Goal: Task Accomplishment & Management: Manage account settings

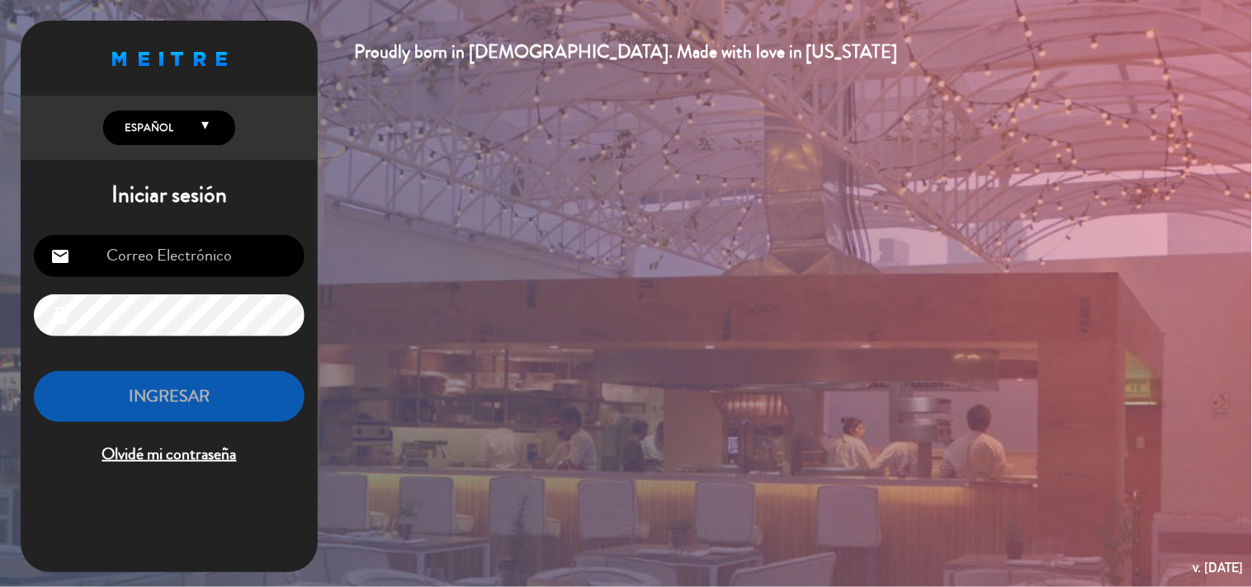
type input "[EMAIL_ADDRESS][DOMAIN_NAME]"
click at [229, 394] on button "INGRESAR" at bounding box center [169, 397] width 271 height 52
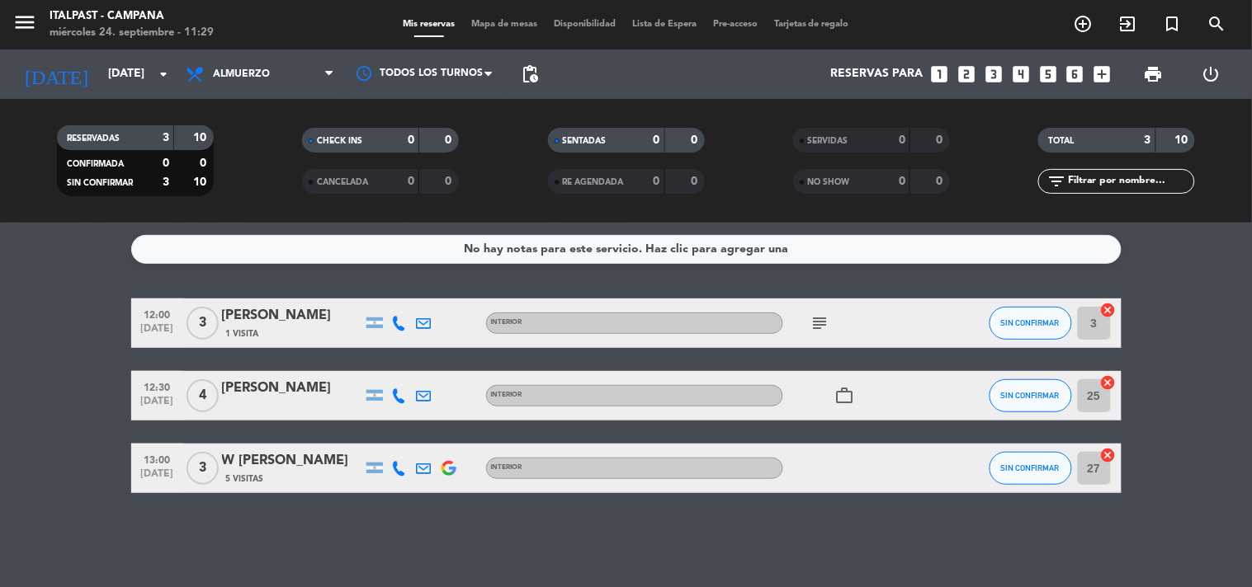
click at [819, 320] on icon "subject" at bounding box center [820, 324] width 20 height 20
click at [1188, 407] on bookings-row "12:00 [DATE] 3 Alejandro 1 Visita INTERIOR subject 1340 debemos estar retirándo…" at bounding box center [626, 396] width 1252 height 195
click at [827, 322] on icon "subject" at bounding box center [820, 324] width 20 height 20
click at [73, 416] on bookings-row "12:00 [DATE] 3 Alejandro 1 Visita INTERIOR subject 1340 debemos estar retirándo…" at bounding box center [626, 396] width 1252 height 195
click at [309, 542] on div "No hay notas para este servicio. Haz clic para agregar una 12:00 [DATE] 3 Aleja…" at bounding box center [626, 405] width 1252 height 365
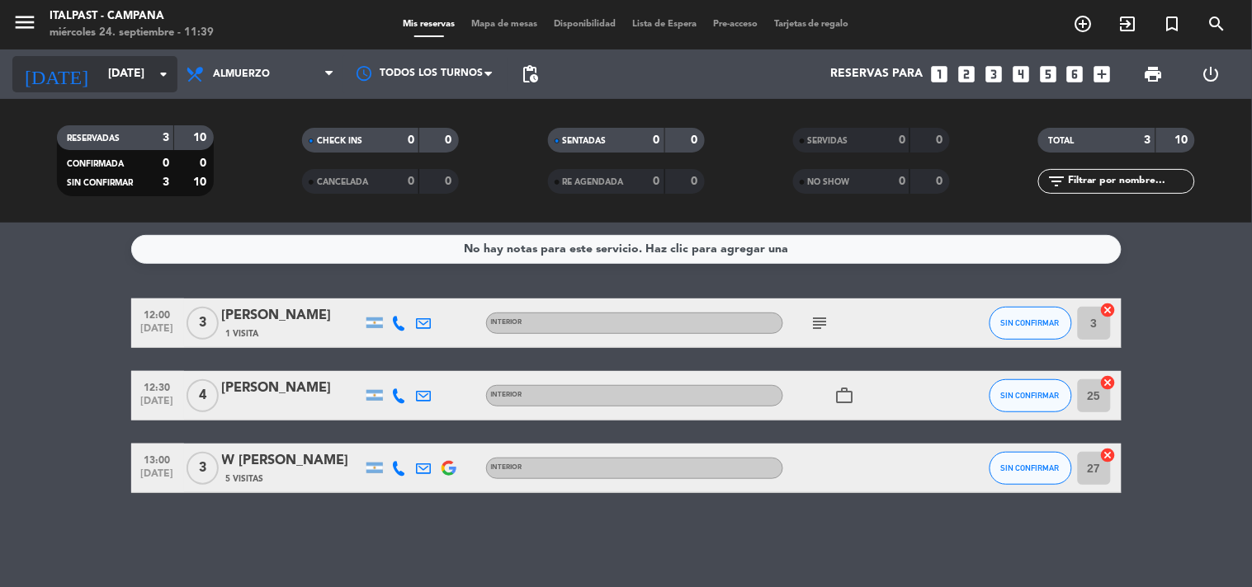
click at [134, 68] on input "[DATE]" at bounding box center [178, 74] width 157 height 30
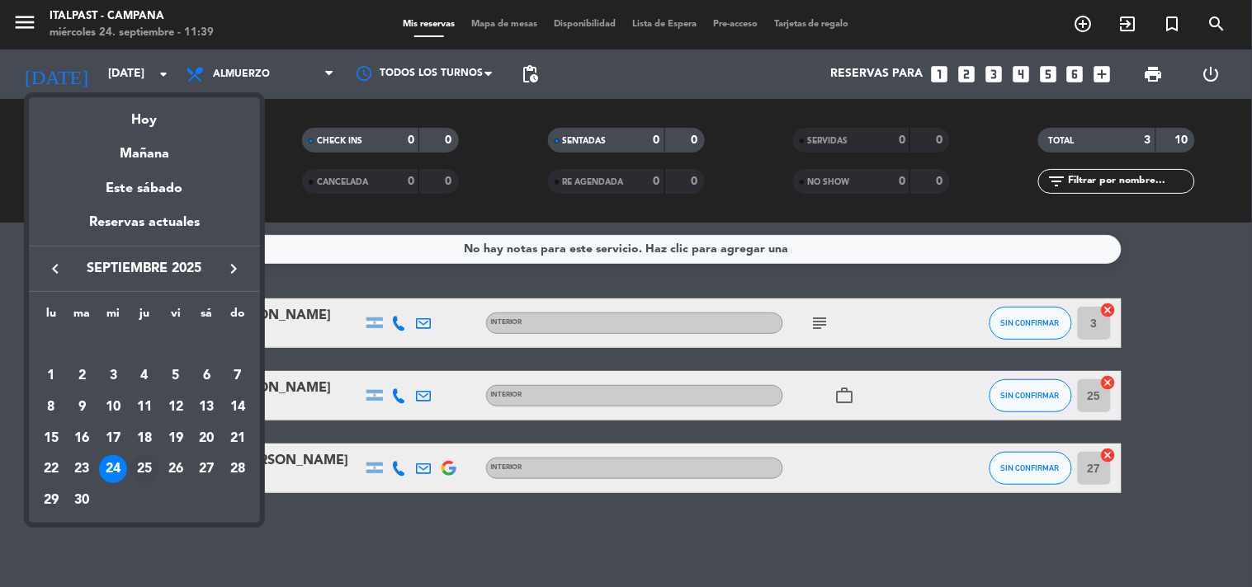
click at [141, 467] on div "25" at bounding box center [144, 469] width 28 height 28
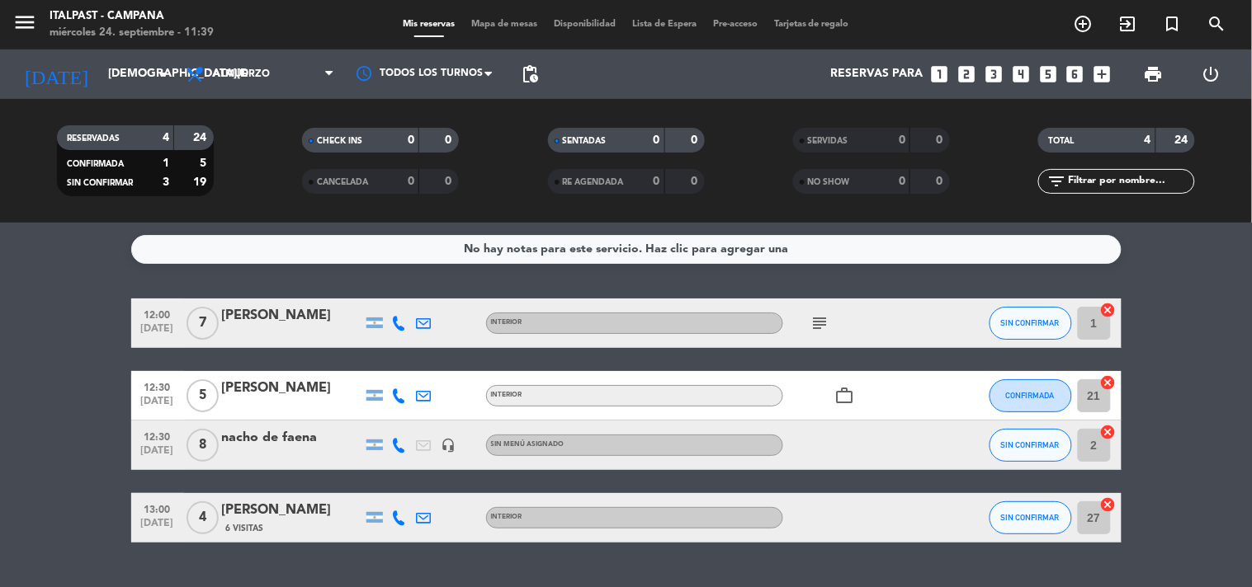
scroll to position [37, 0]
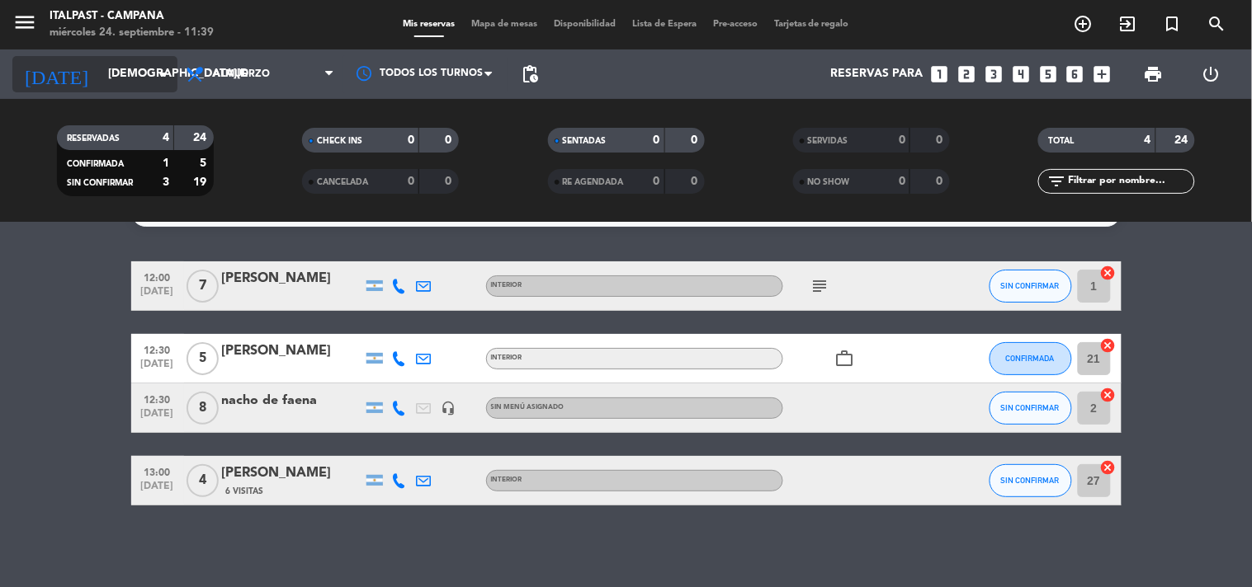
click at [147, 89] on div "[DATE] [DATE] arrow_drop_down" at bounding box center [94, 74] width 165 height 36
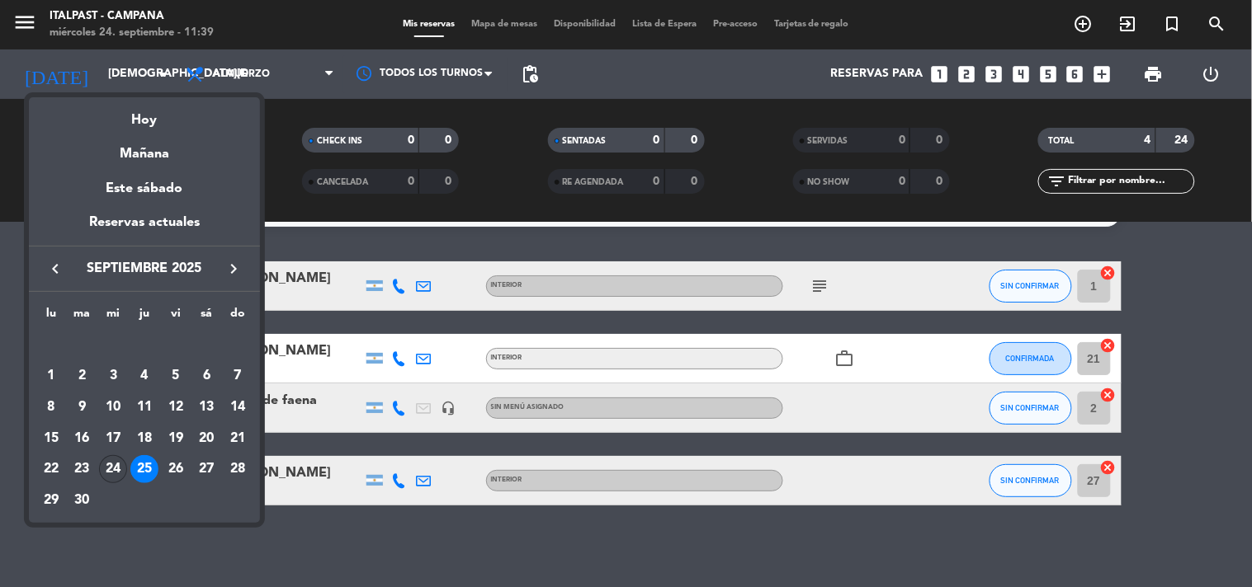
click at [120, 469] on div "24" at bounding box center [113, 469] width 28 height 28
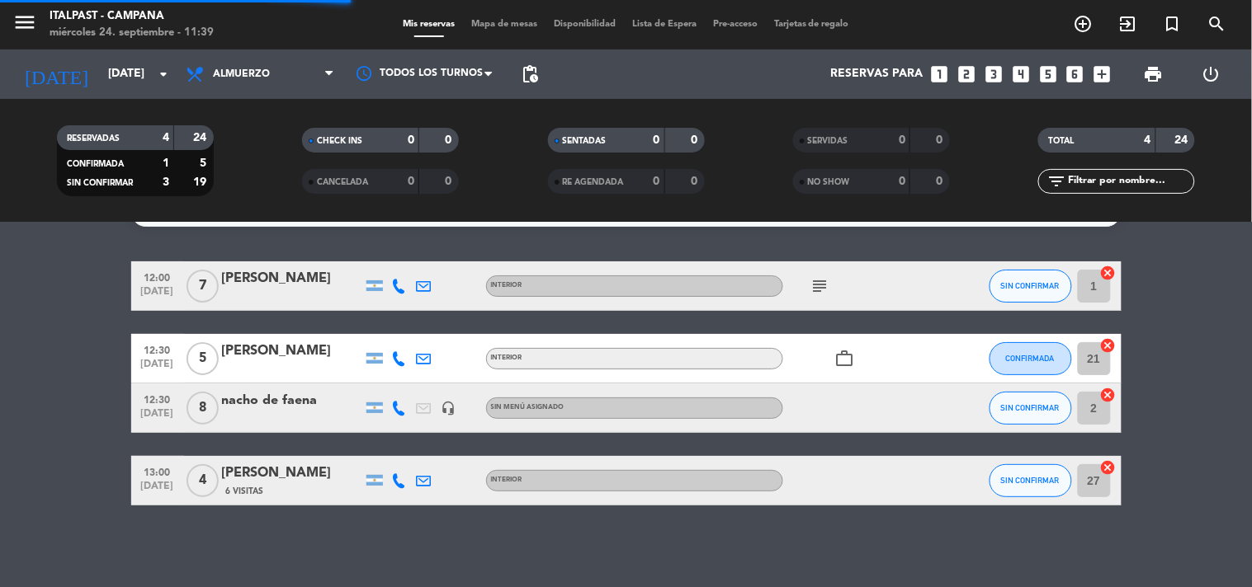
scroll to position [0, 0]
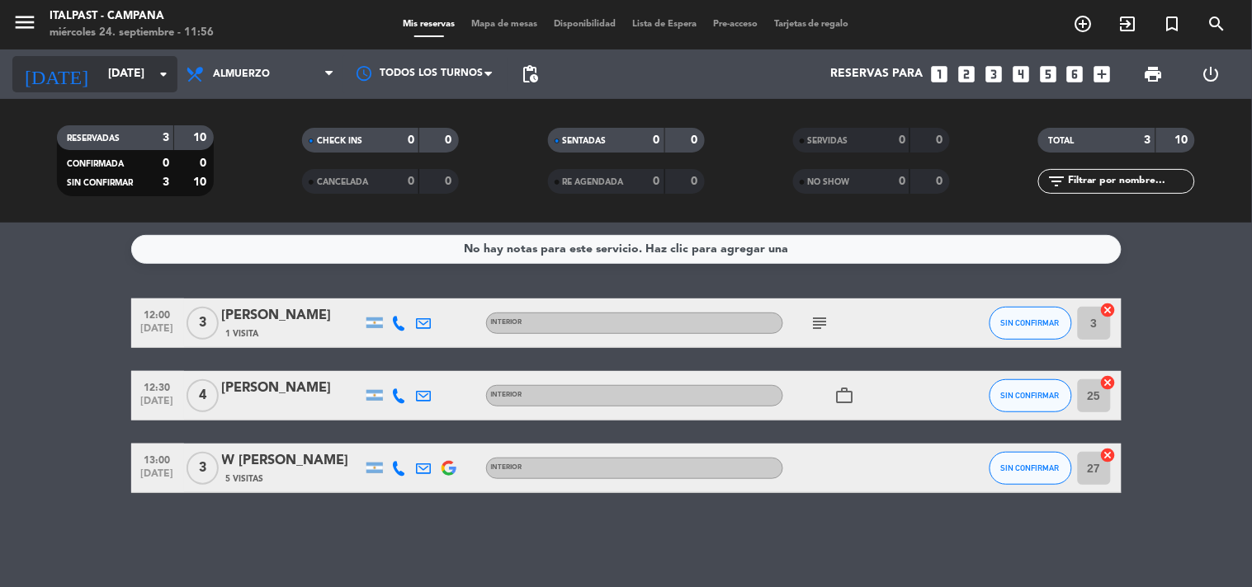
click at [112, 78] on input "[DATE]" at bounding box center [178, 74] width 157 height 30
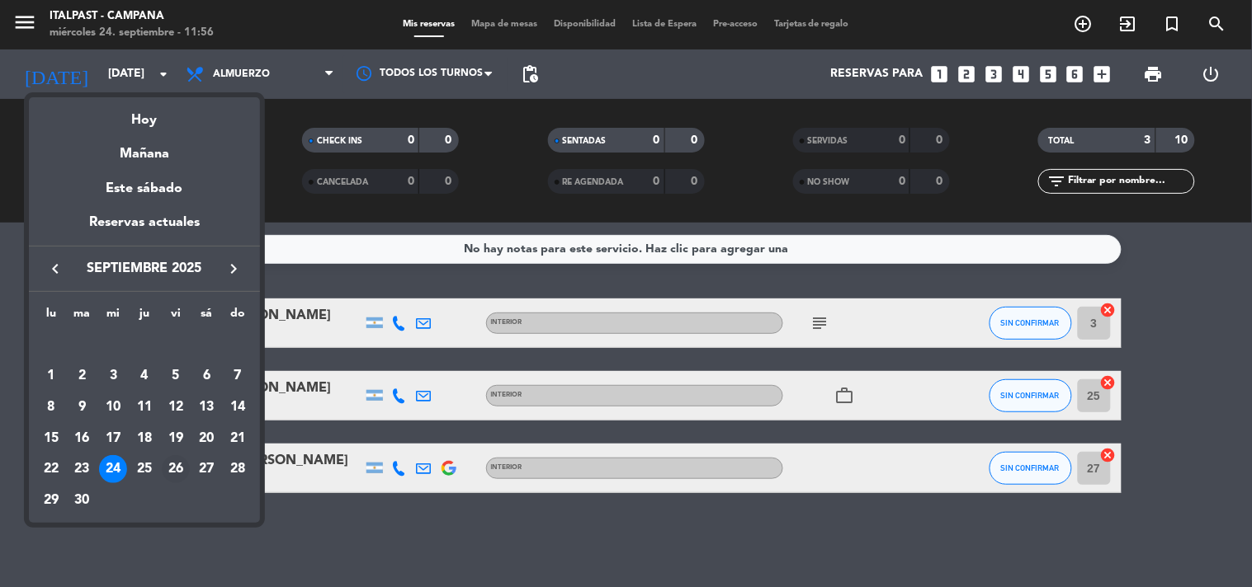
click at [180, 463] on div "26" at bounding box center [176, 469] width 28 height 28
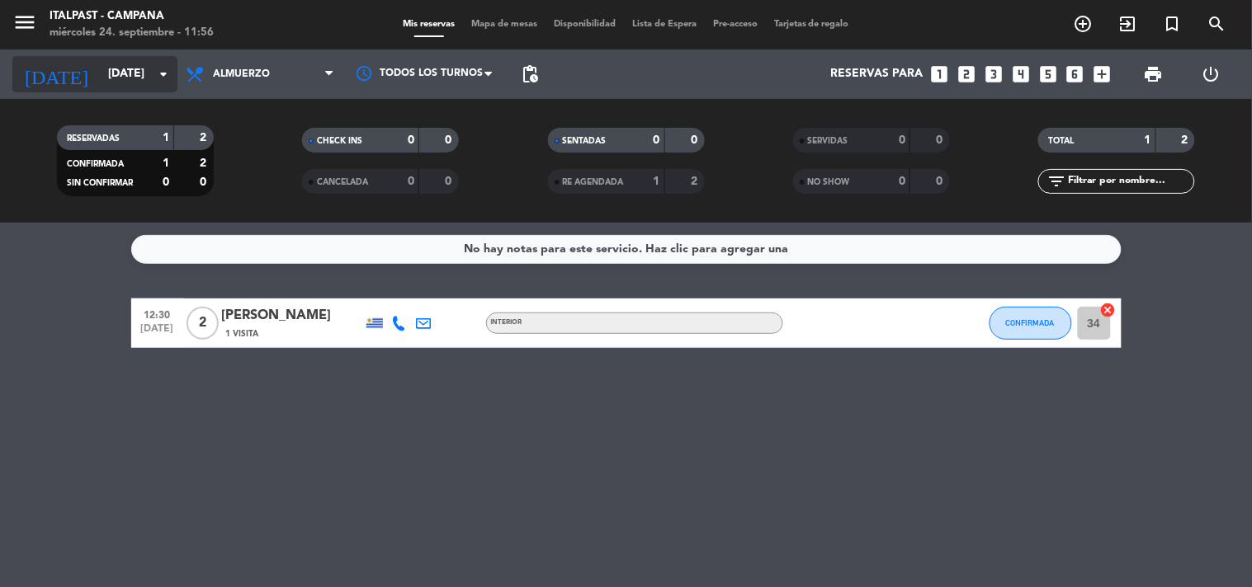
click at [103, 66] on input "[DATE]" at bounding box center [178, 74] width 157 height 30
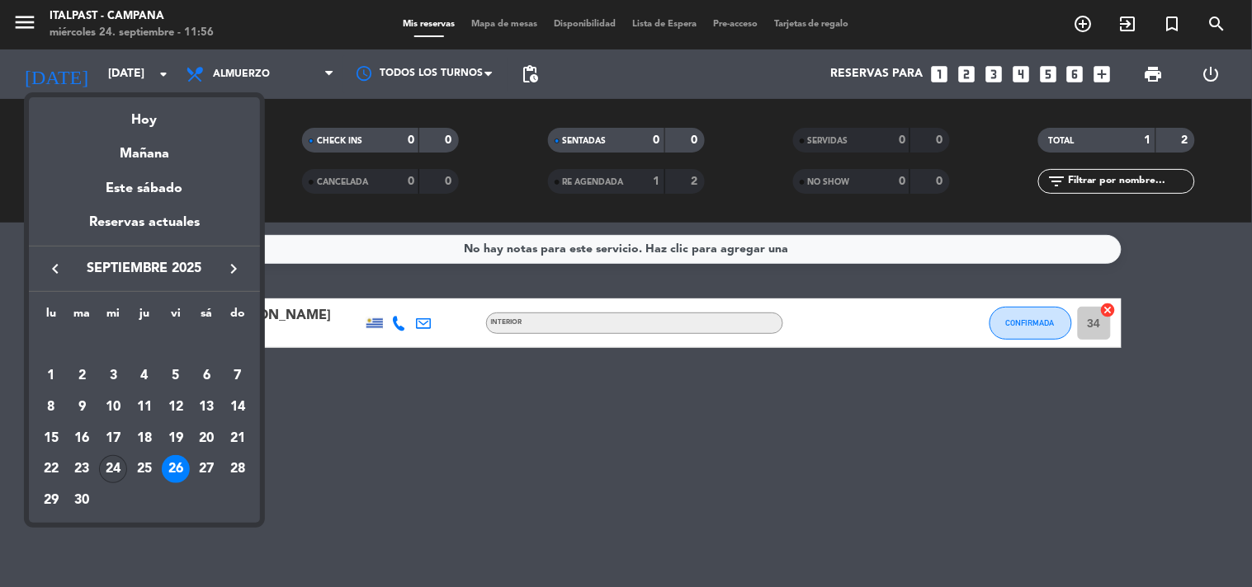
click at [116, 468] on div "24" at bounding box center [113, 469] width 28 height 28
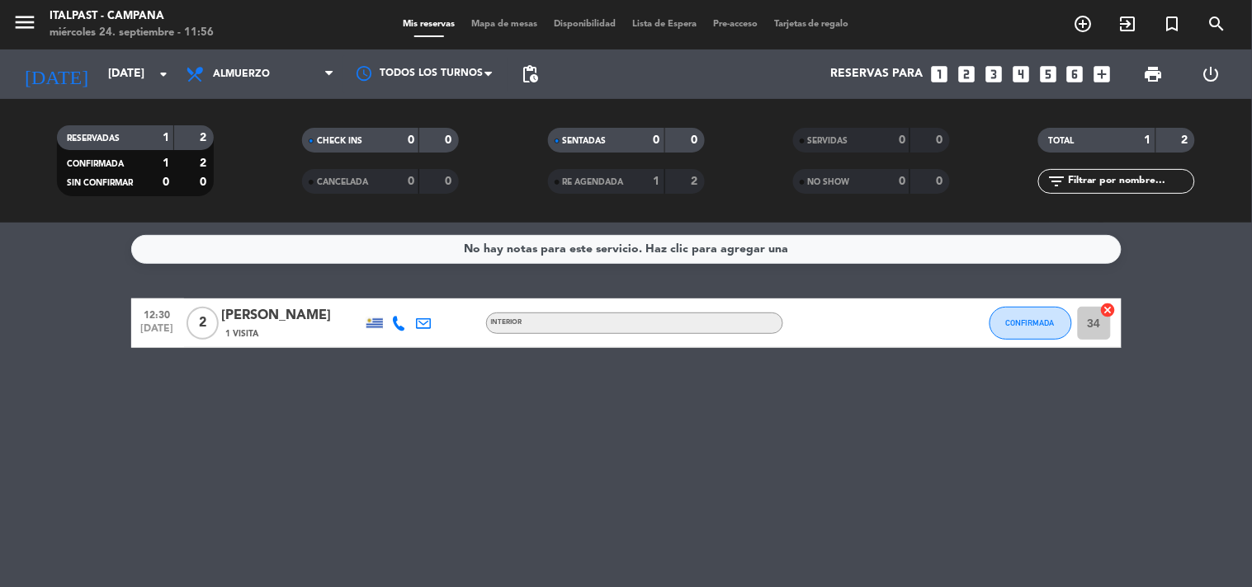
type input "[DATE]"
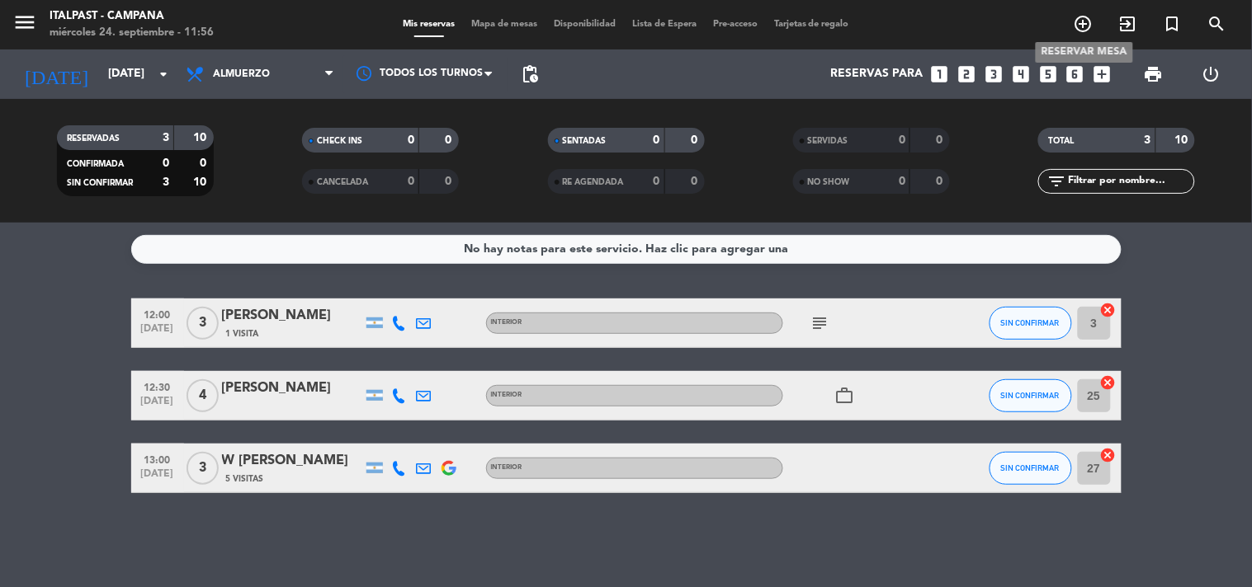
click at [1078, 20] on icon "add_circle_outline" at bounding box center [1083, 24] width 20 height 20
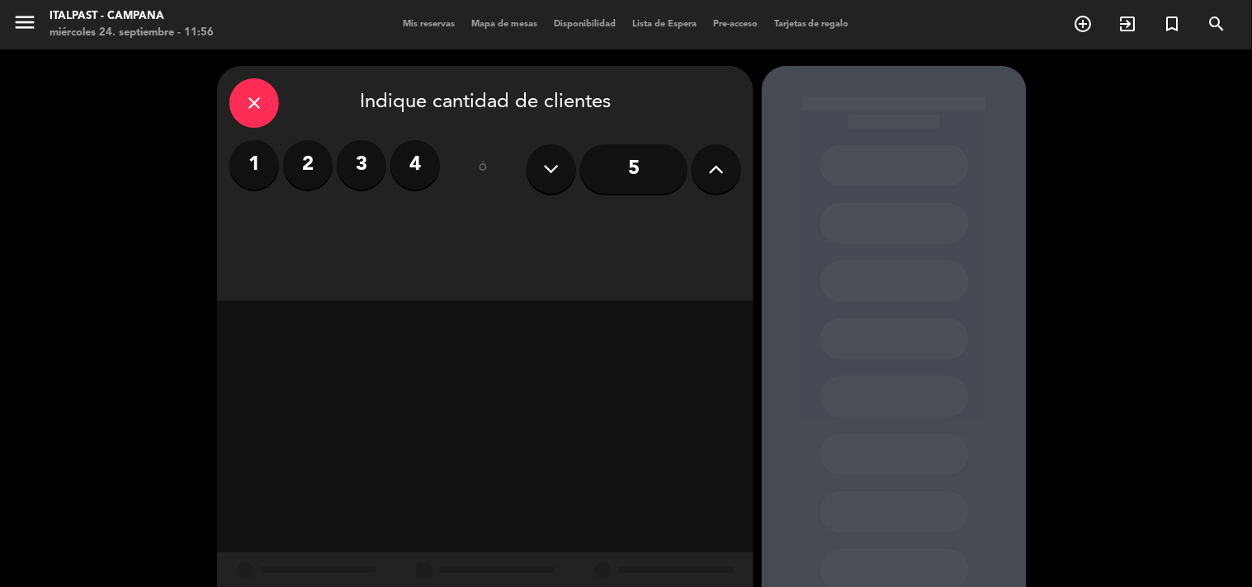
click at [699, 174] on button at bounding box center [716, 169] width 50 height 50
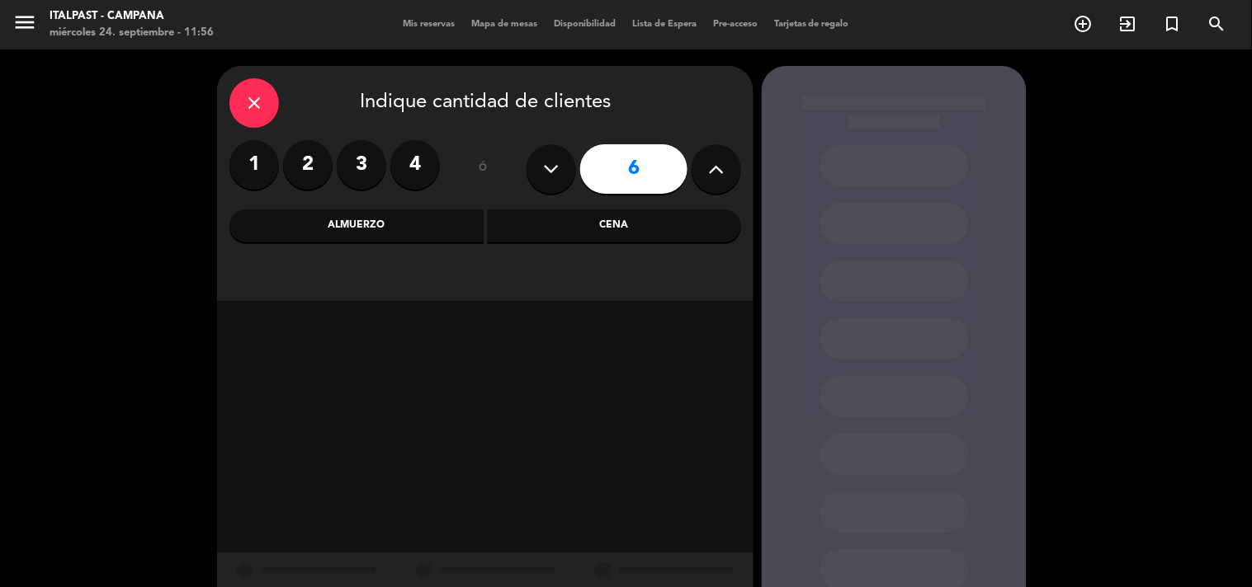
click at [336, 223] on div "Almuerzo" at bounding box center [356, 226] width 254 height 33
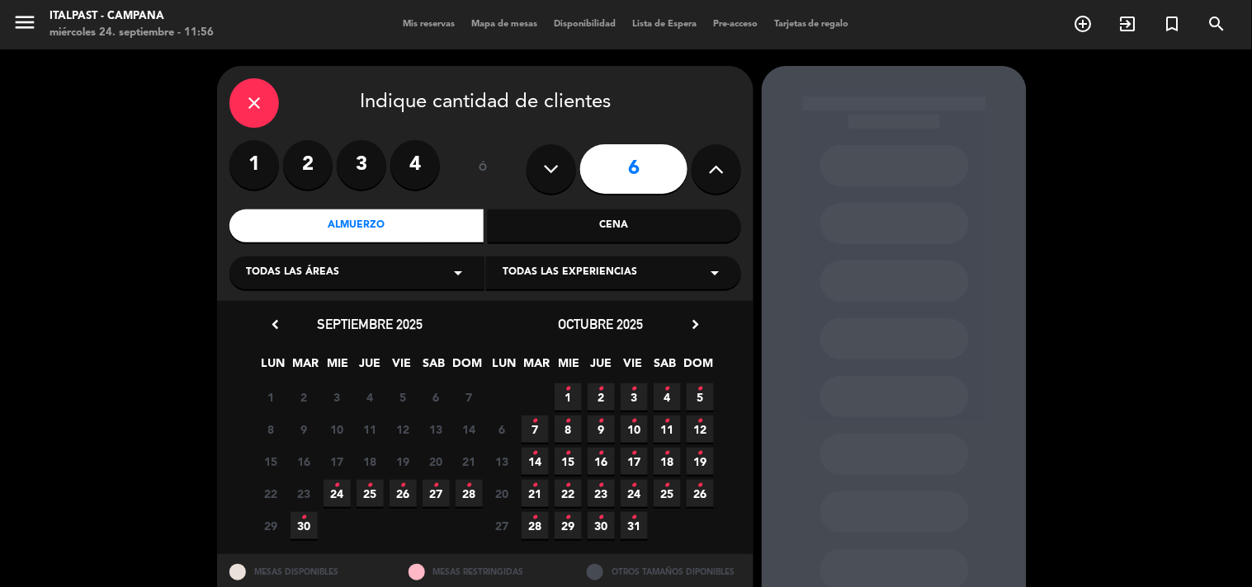
click at [328, 498] on span "24 •" at bounding box center [336, 493] width 27 height 27
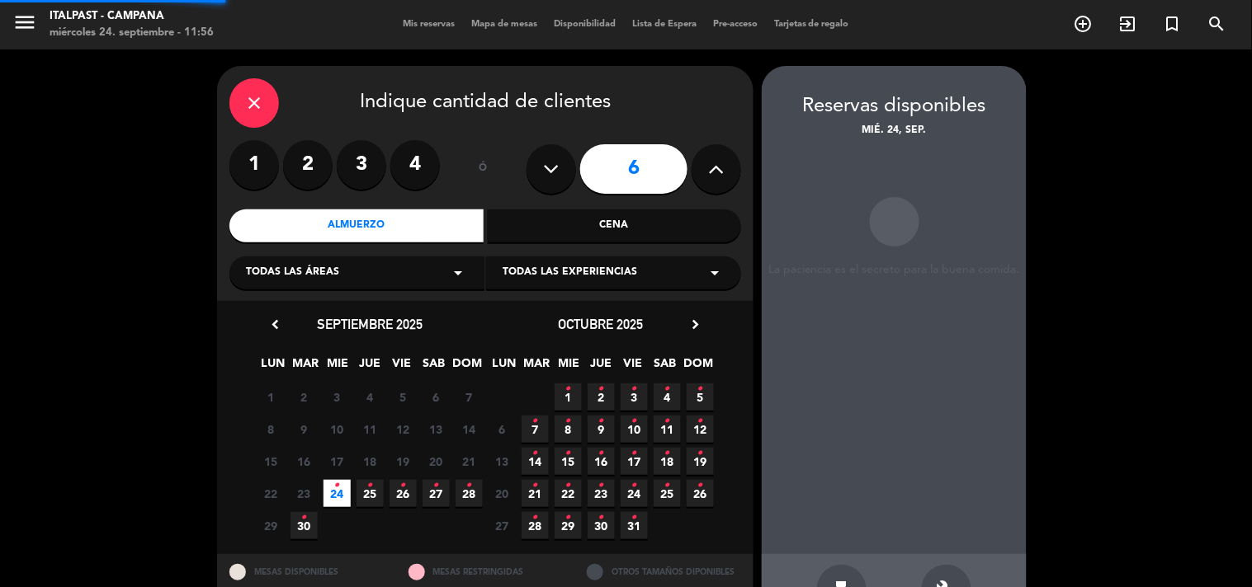
scroll to position [54, 0]
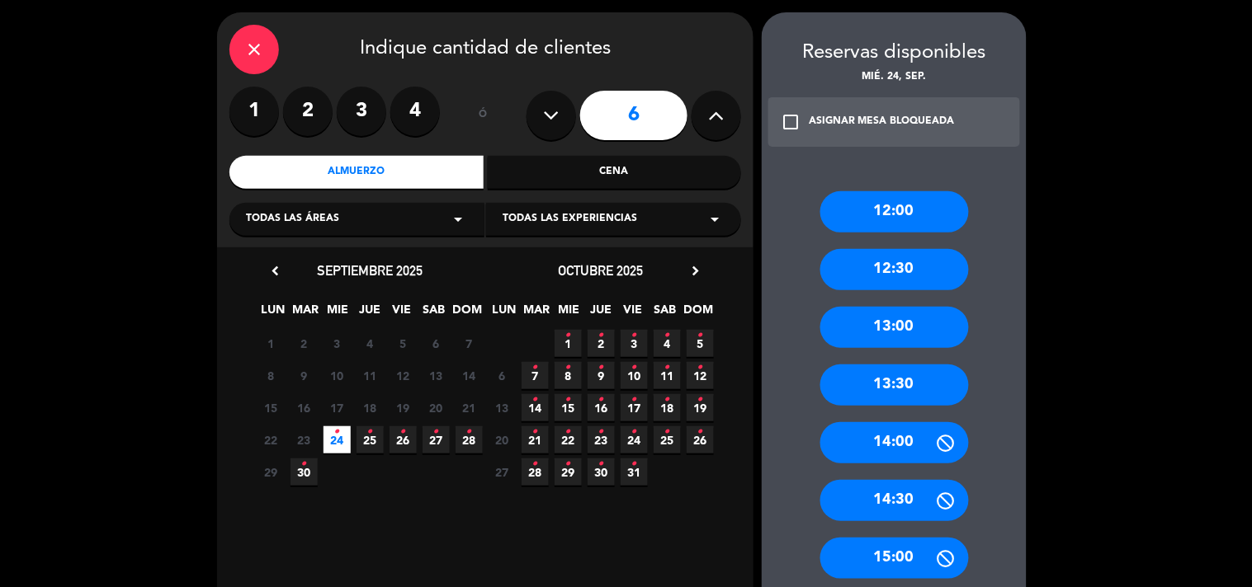
click at [922, 389] on div "13:30" at bounding box center [894, 385] width 149 height 41
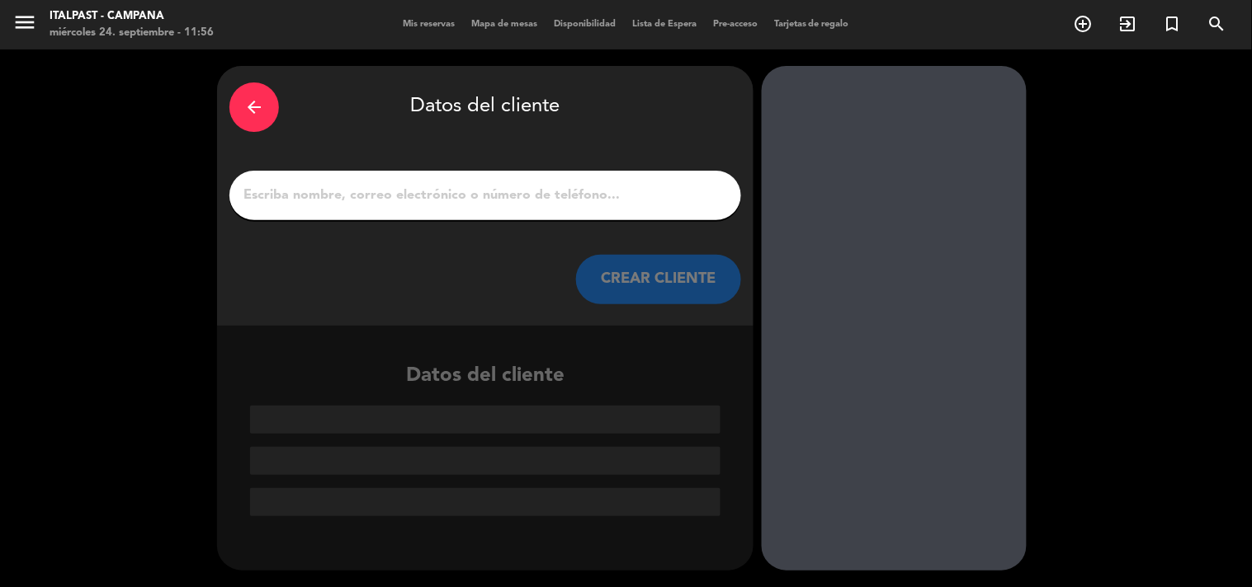
click at [521, 193] on input "1" at bounding box center [485, 195] width 487 height 23
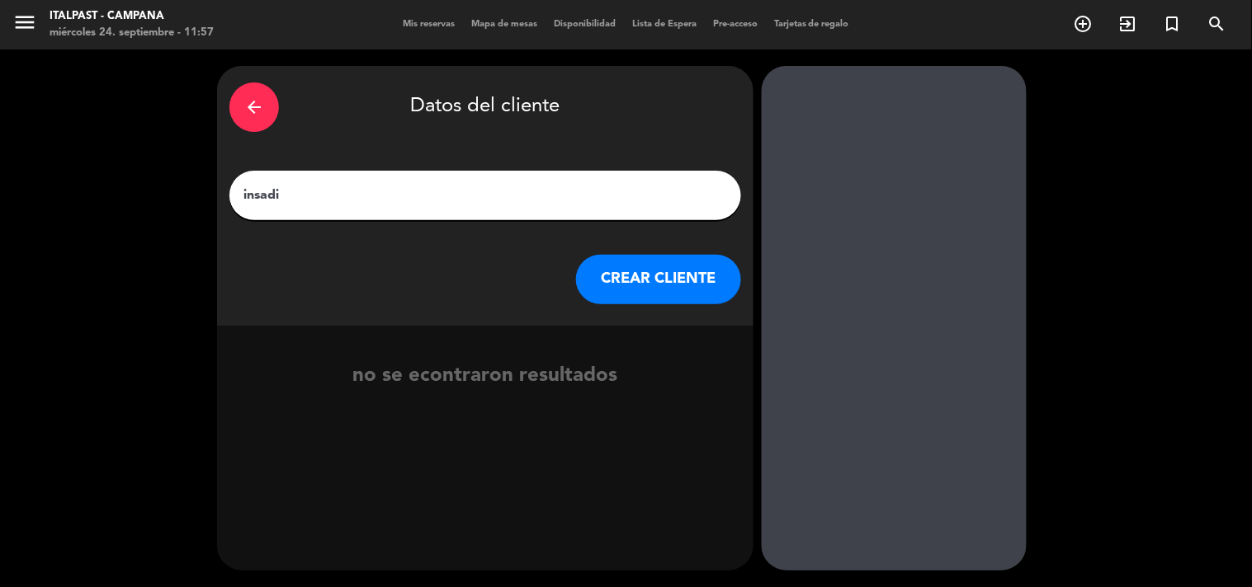
type input "insadi"
click at [666, 290] on button "CREAR CLIENTE" at bounding box center [658, 280] width 165 height 50
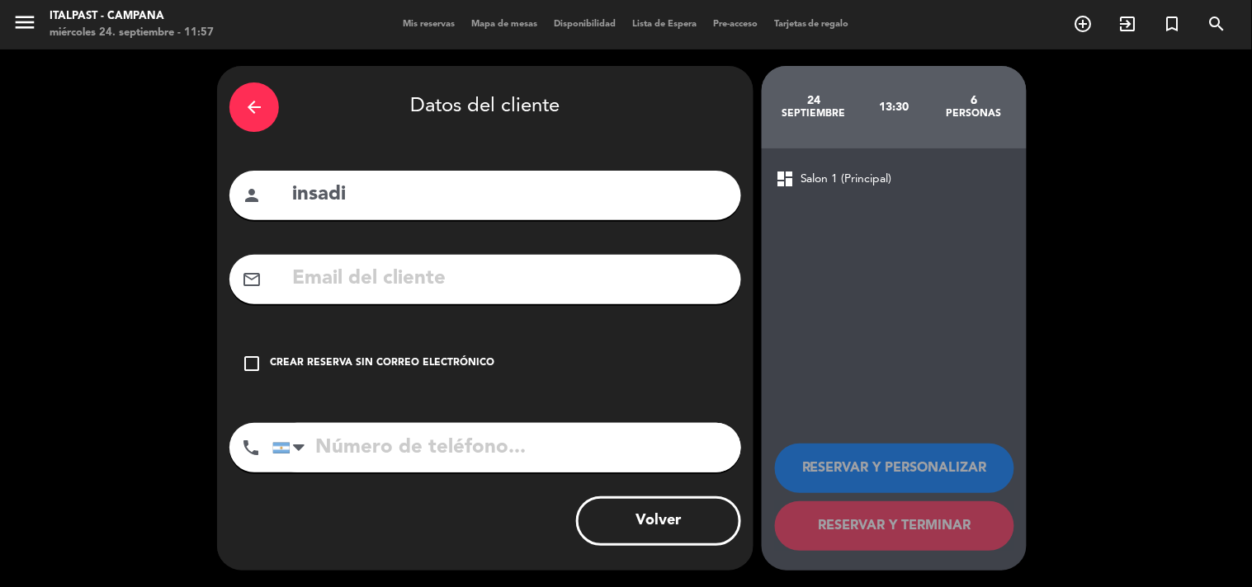
click at [238, 368] on div "check_box_outline_blank Crear reserva sin correo electrónico" at bounding box center [485, 364] width 512 height 50
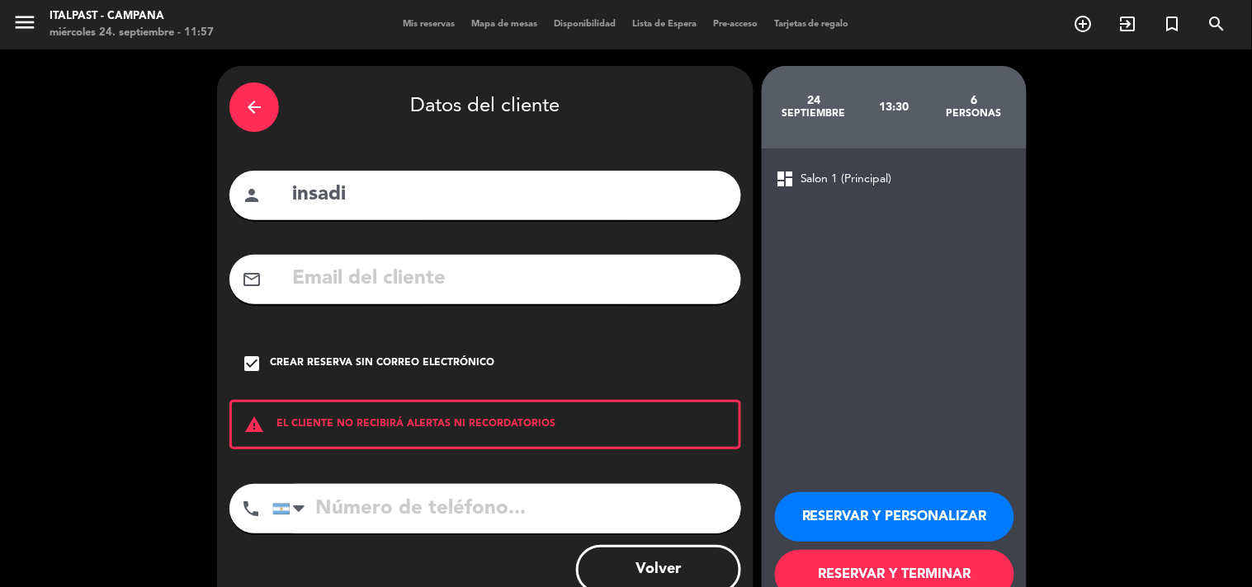
click at [347, 507] on input "tel" at bounding box center [506, 509] width 469 height 50
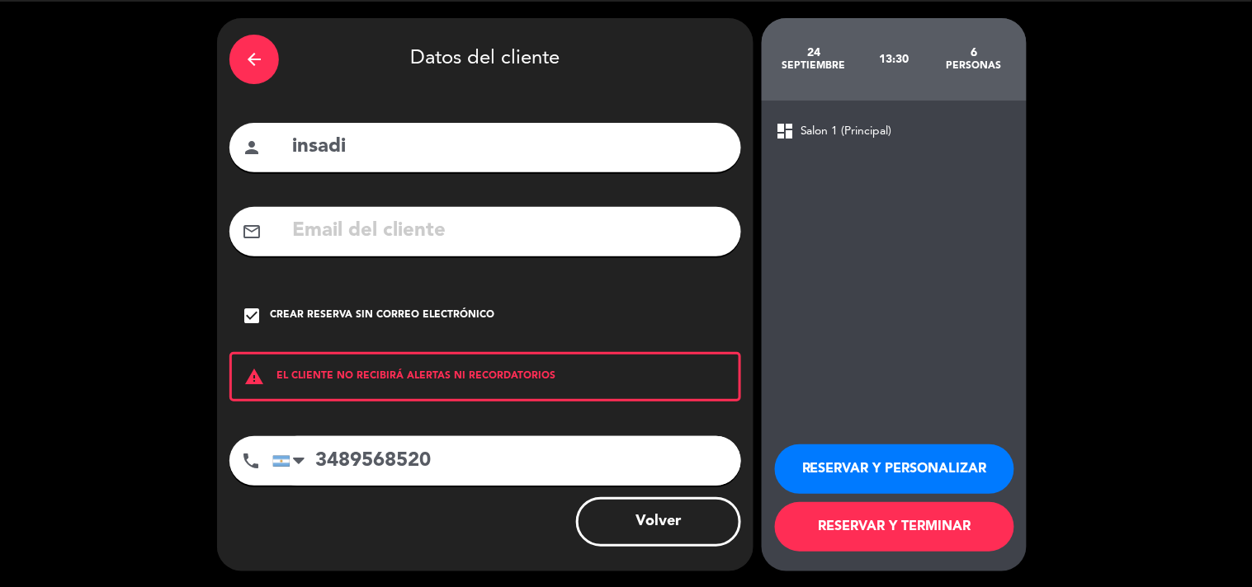
type input "3489568520"
click at [878, 517] on button "RESERVAR Y TERMINAR" at bounding box center [894, 528] width 239 height 50
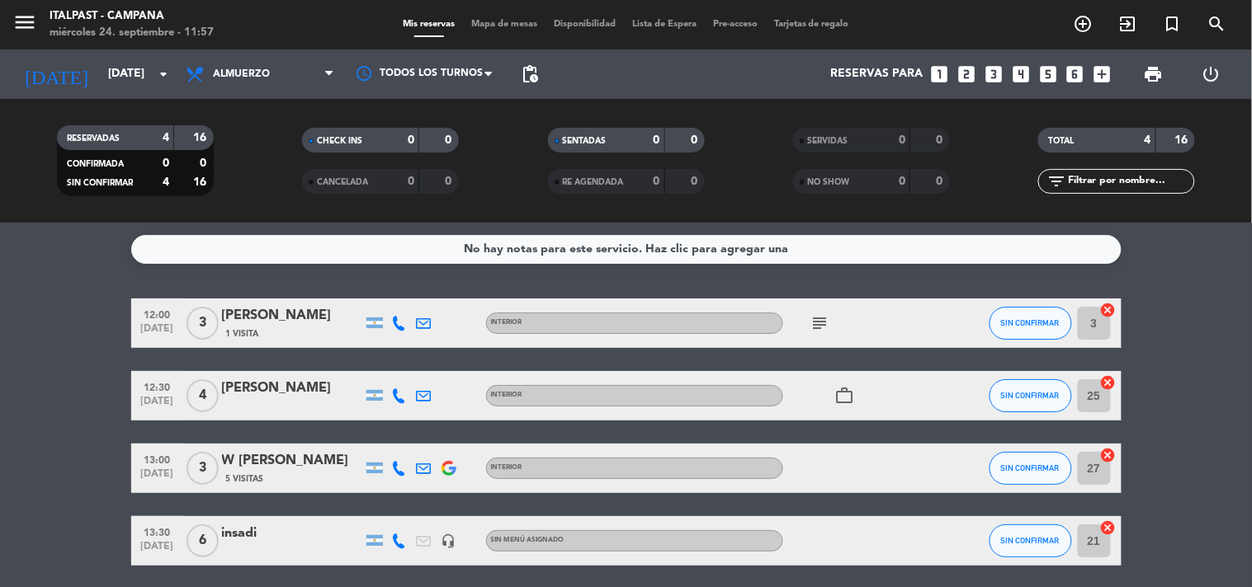
scroll to position [60, 0]
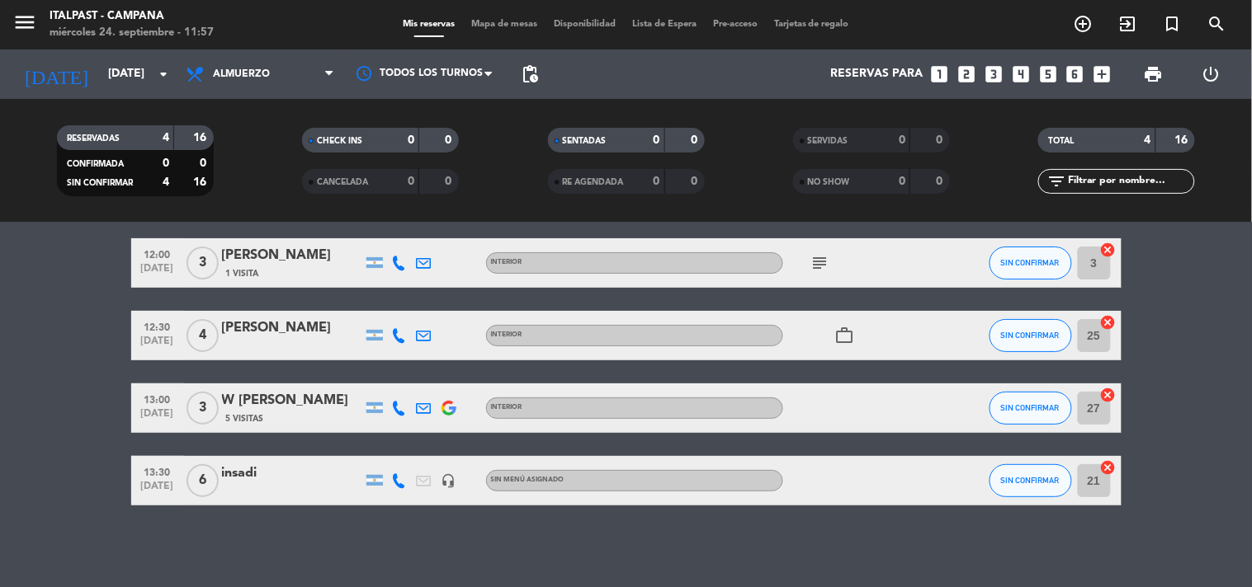
click at [498, 20] on span "Mapa de mesas" at bounding box center [504, 24] width 83 height 9
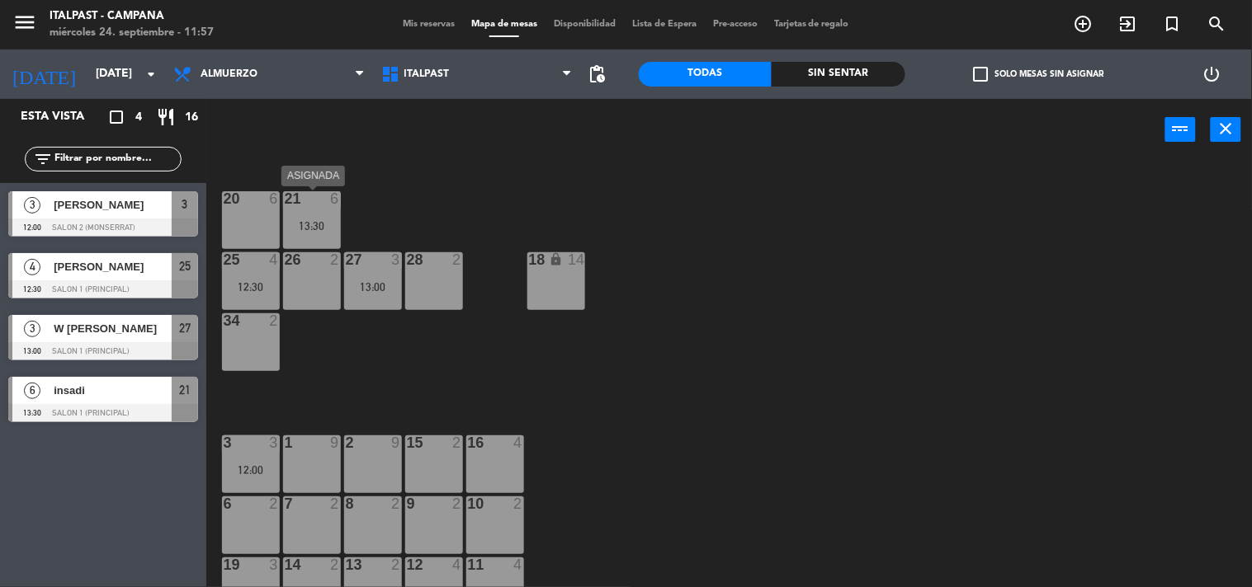
click at [311, 242] on div "21 6 13:30" at bounding box center [312, 220] width 58 height 58
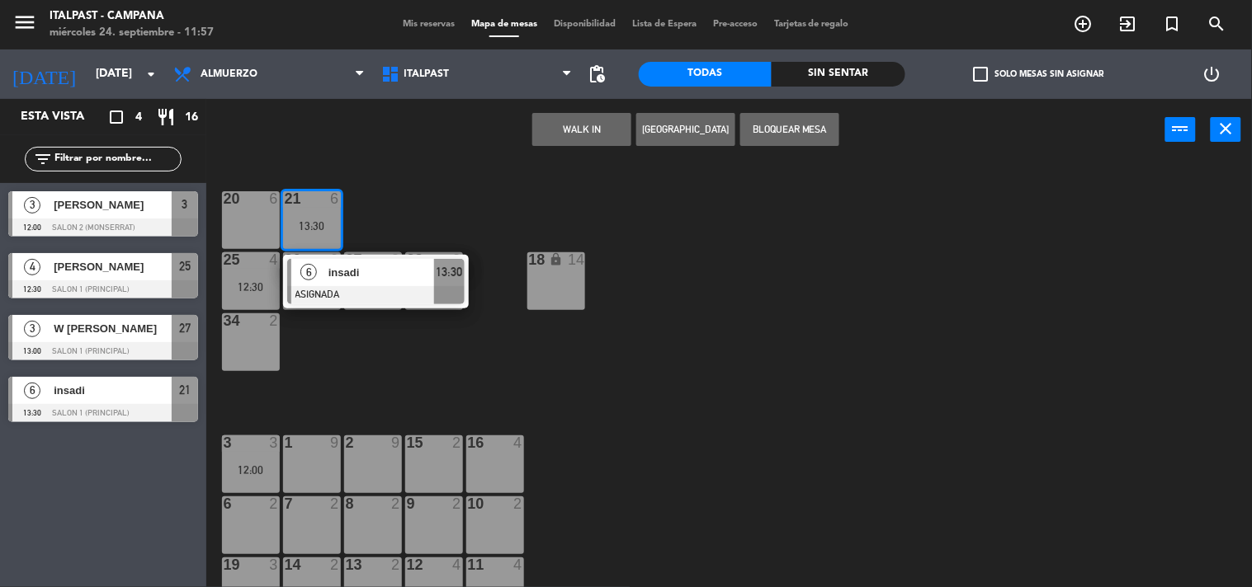
click at [383, 470] on div "2 9" at bounding box center [373, 465] width 58 height 58
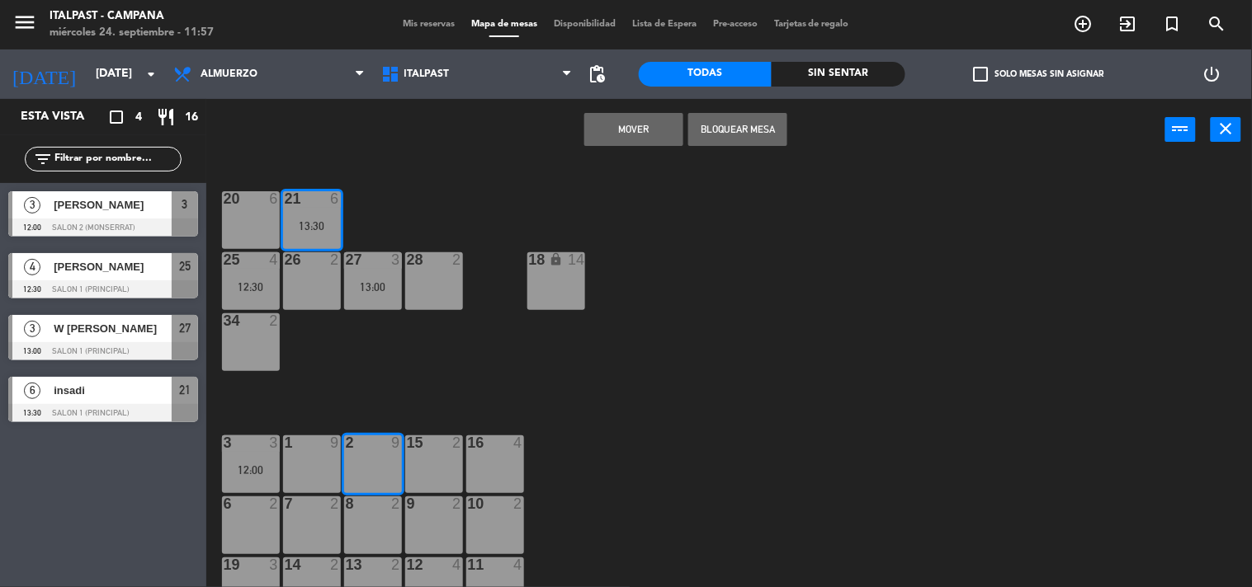
drag, startPoint x: 641, startPoint y: 146, endPoint x: 695, endPoint y: 95, distance: 74.1
click at [645, 138] on div "Mover Bloquear Mesa power_input close" at bounding box center [685, 130] width 959 height 63
click at [663, 128] on button "Mover" at bounding box center [633, 129] width 99 height 33
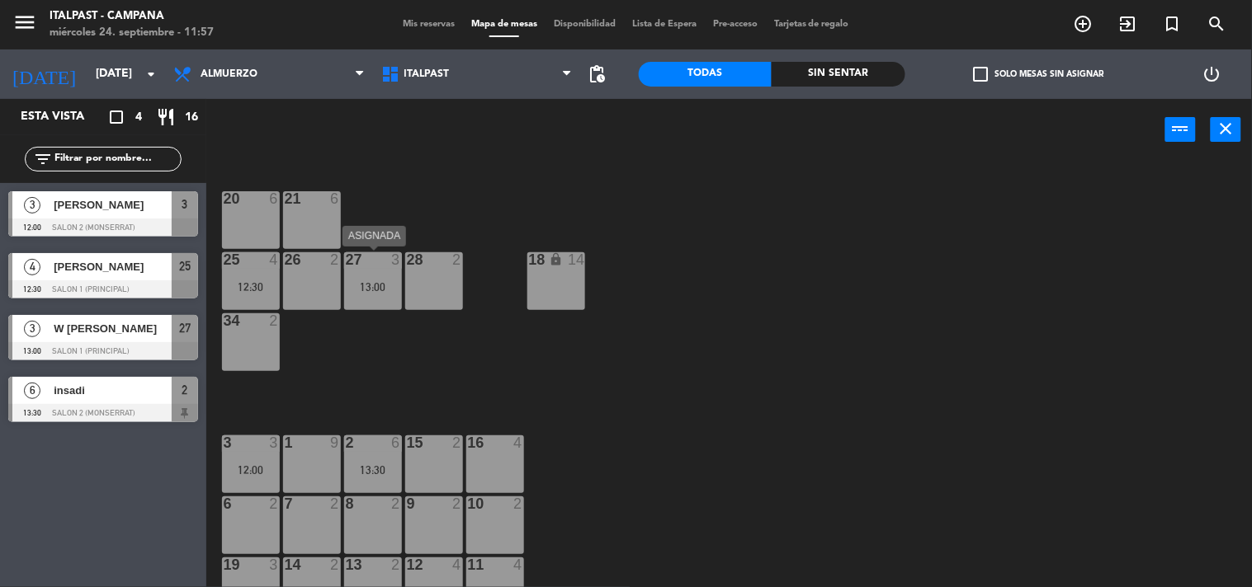
scroll to position [183, 0]
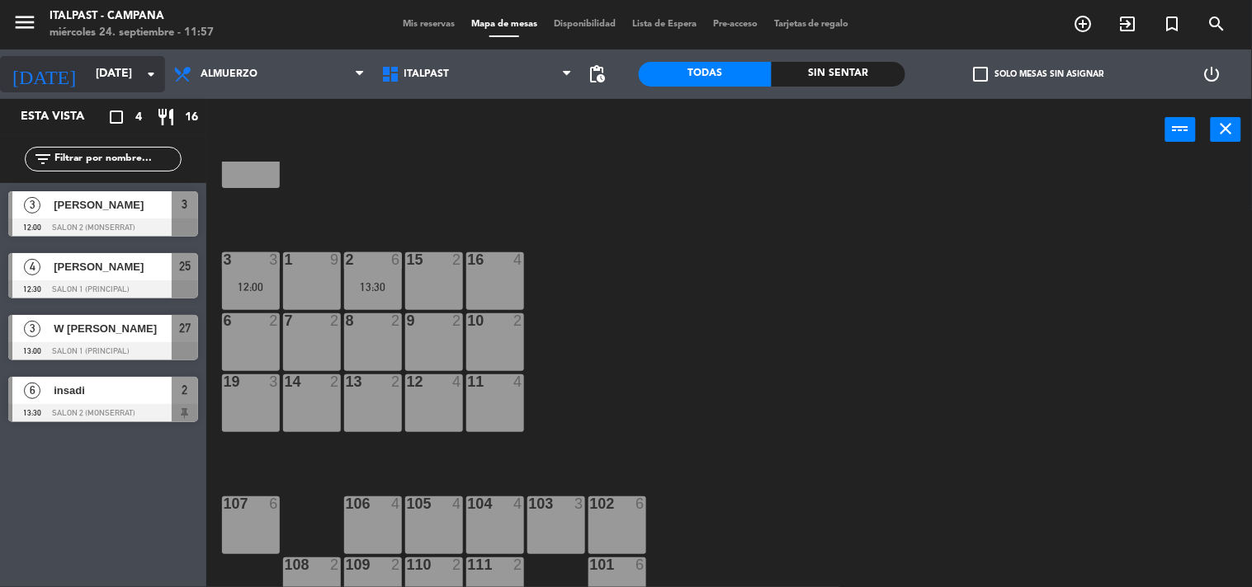
click at [149, 73] on icon "arrow_drop_down" at bounding box center [151, 74] width 20 height 20
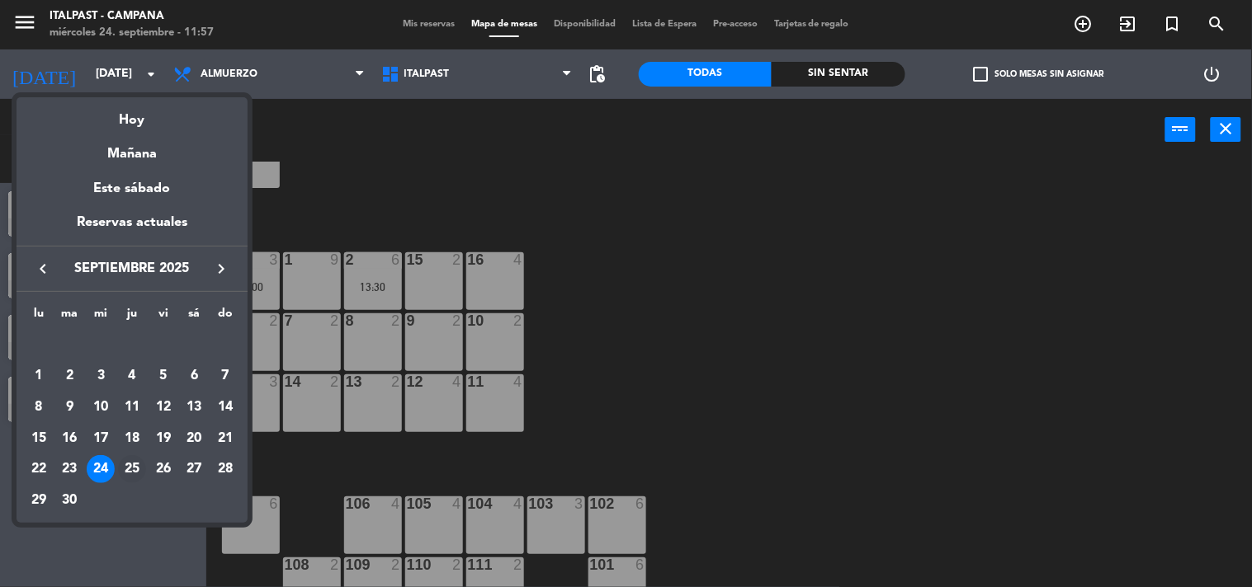
click at [138, 470] on div "25" at bounding box center [132, 469] width 28 height 28
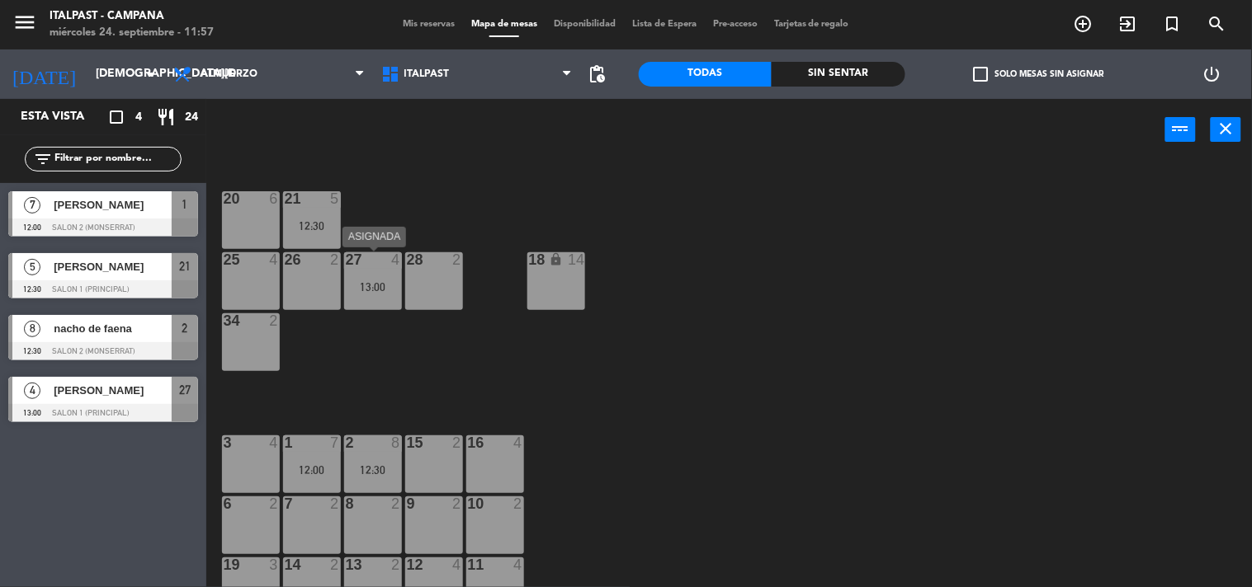
click at [386, 254] on div "4" at bounding box center [399, 259] width 27 height 15
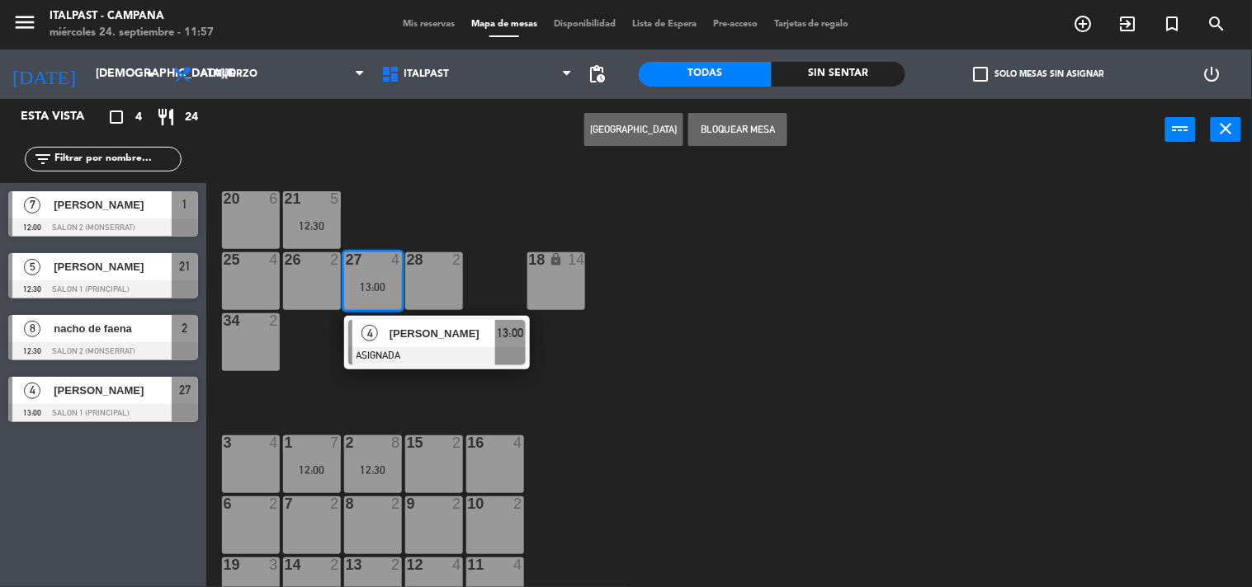
click at [242, 234] on div "20 6" at bounding box center [251, 220] width 58 height 58
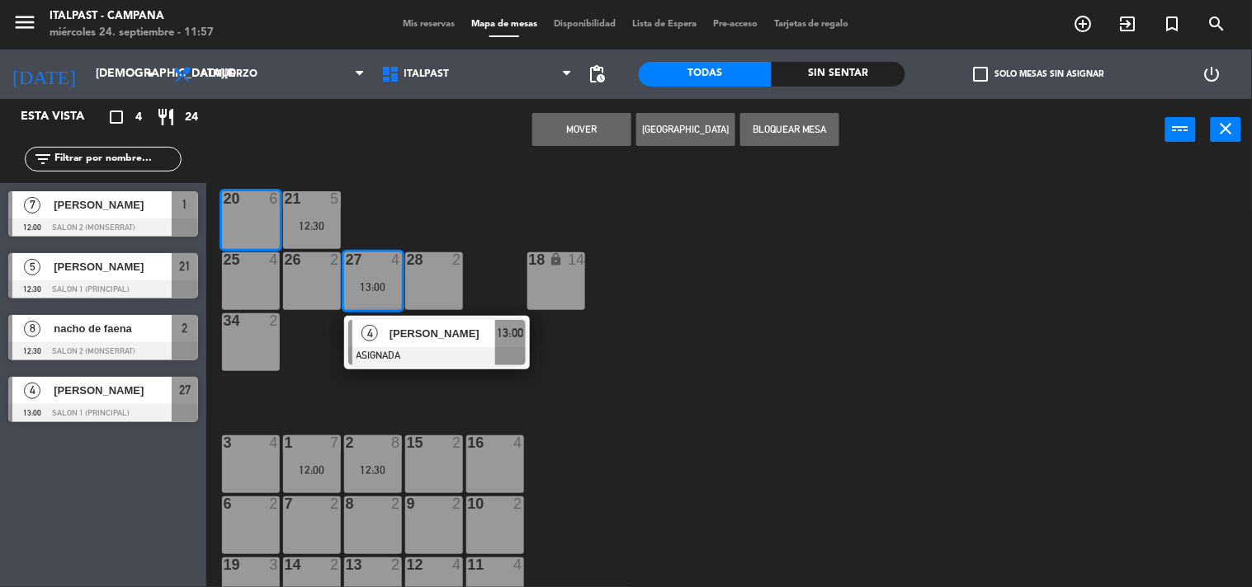
click at [531, 132] on div "Mover Crear Reserva Bloquear Mesa power_input close" at bounding box center [685, 130] width 959 height 63
click at [553, 130] on button "Mover" at bounding box center [581, 129] width 99 height 33
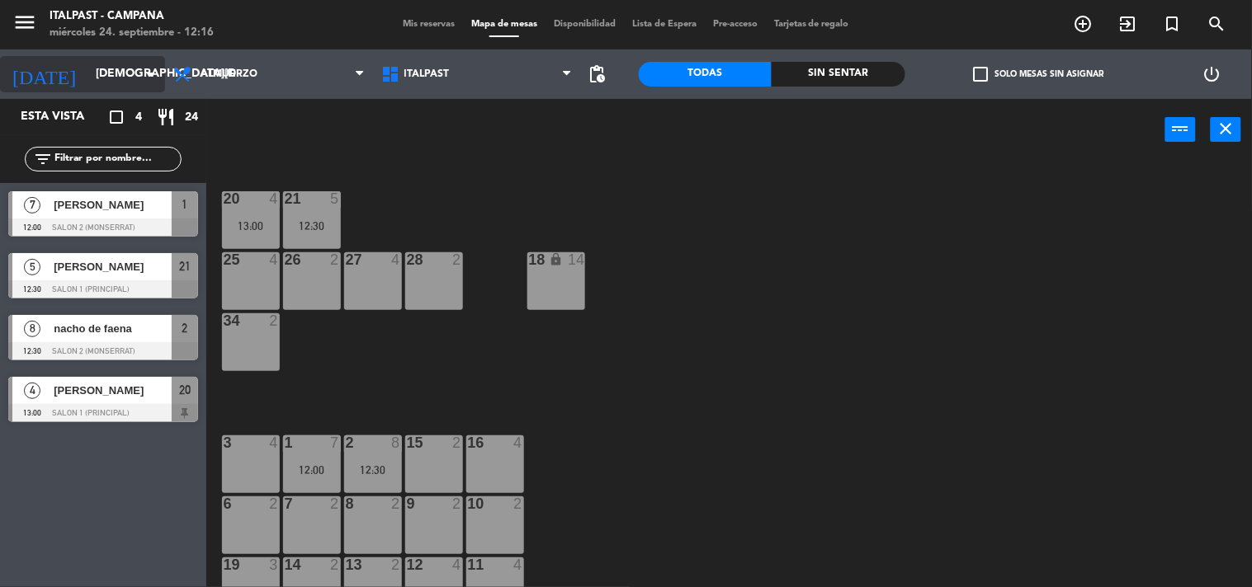
click at [108, 64] on input "[DEMOGRAPHIC_DATA][DATE]" at bounding box center [165, 74] width 157 height 30
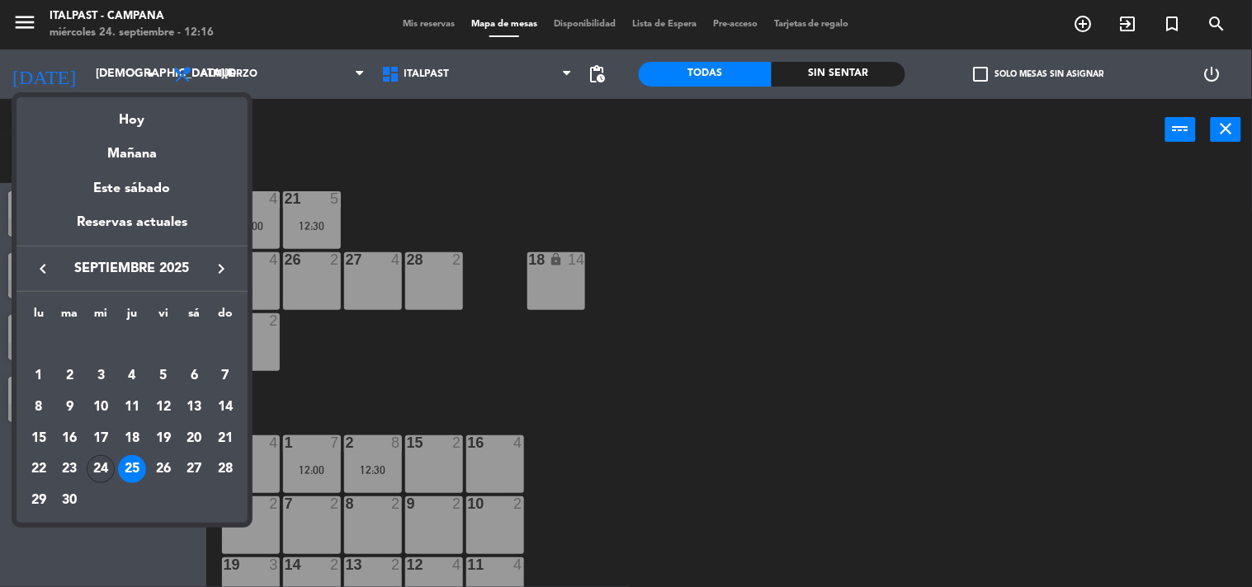
click at [100, 465] on div "24" at bounding box center [101, 469] width 28 height 28
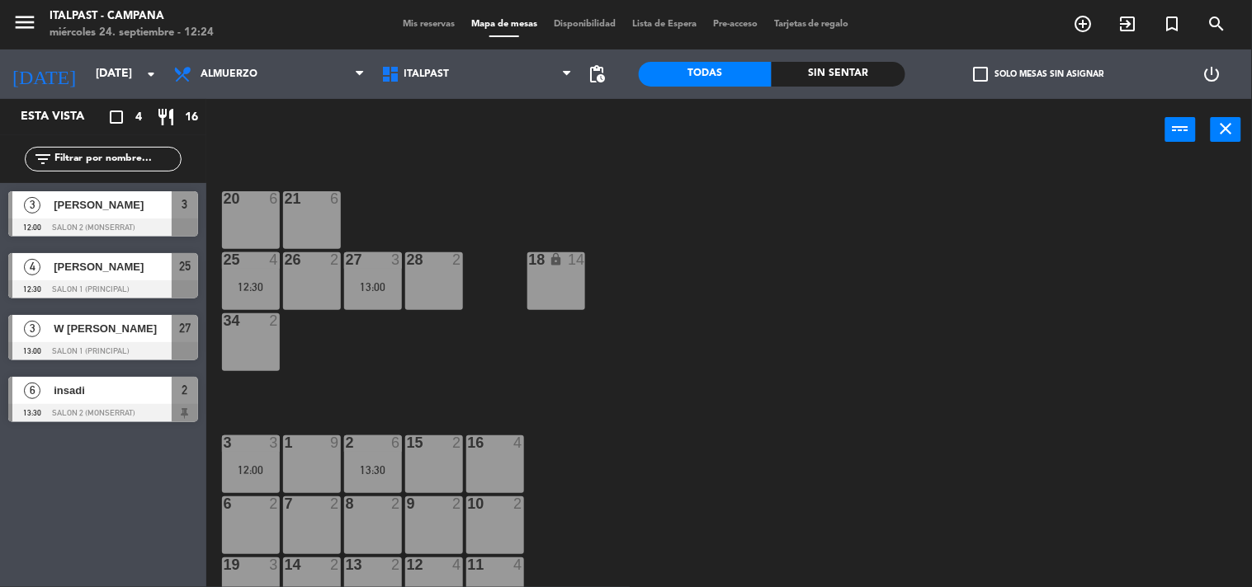
click at [106, 338] on div "W [PERSON_NAME]" at bounding box center [112, 328] width 120 height 27
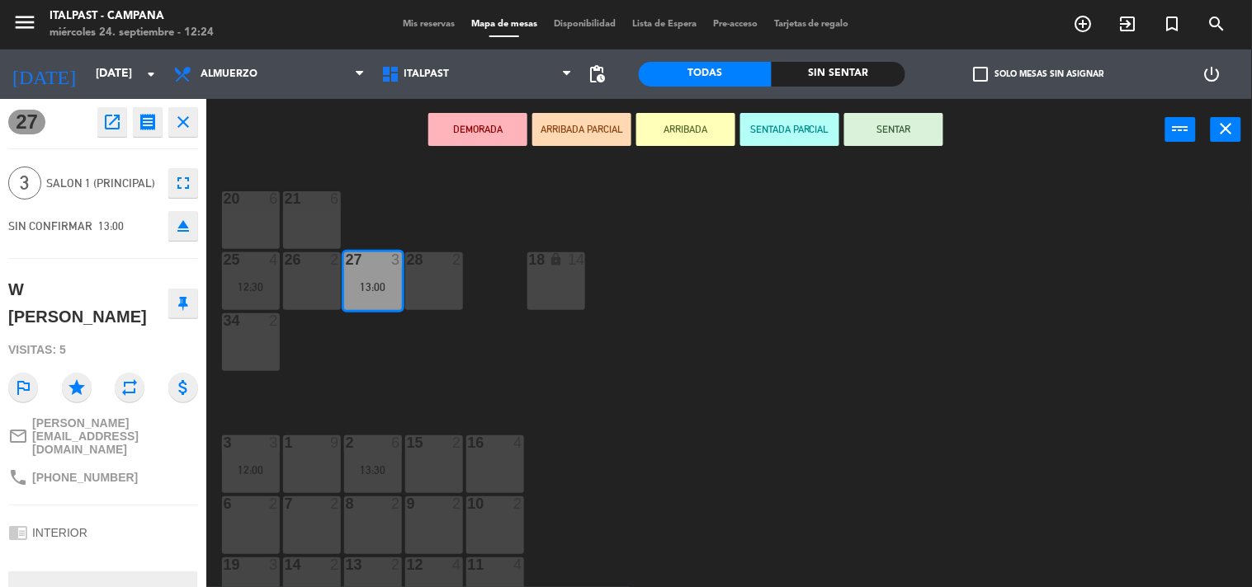
click at [682, 132] on button "ARRIBADA" at bounding box center [685, 129] width 99 height 33
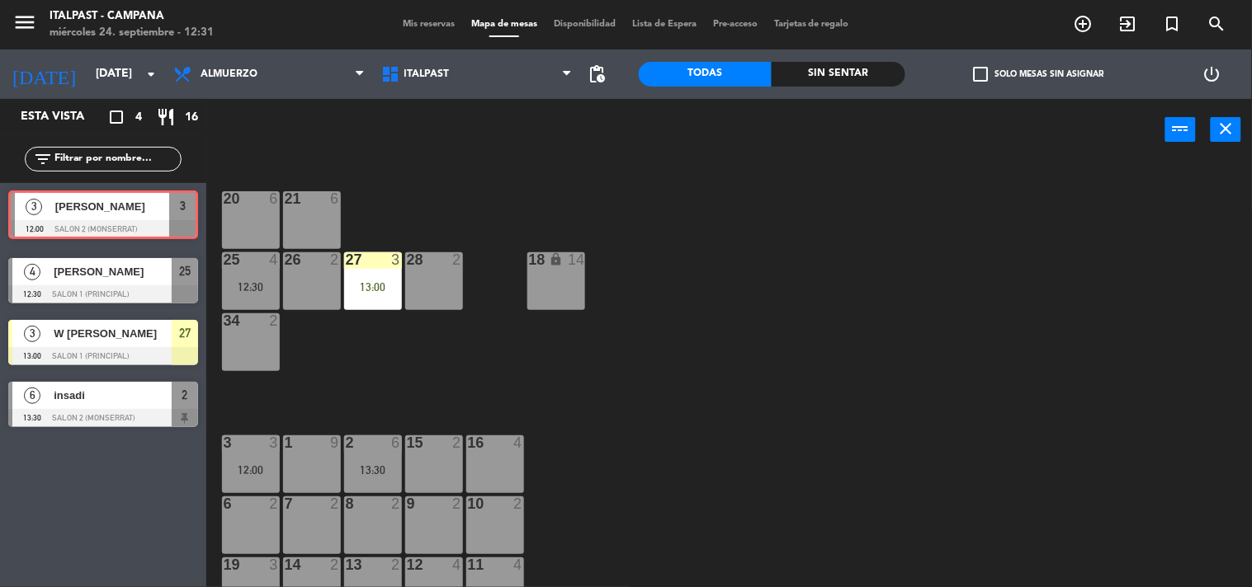
click at [94, 212] on div "3 Alejandro 12:00 Salon 2 (Monserrat) 3 3 Alejandro 12:00 Salon 2 (Monserrat) 3" at bounding box center [103, 216] width 206 height 67
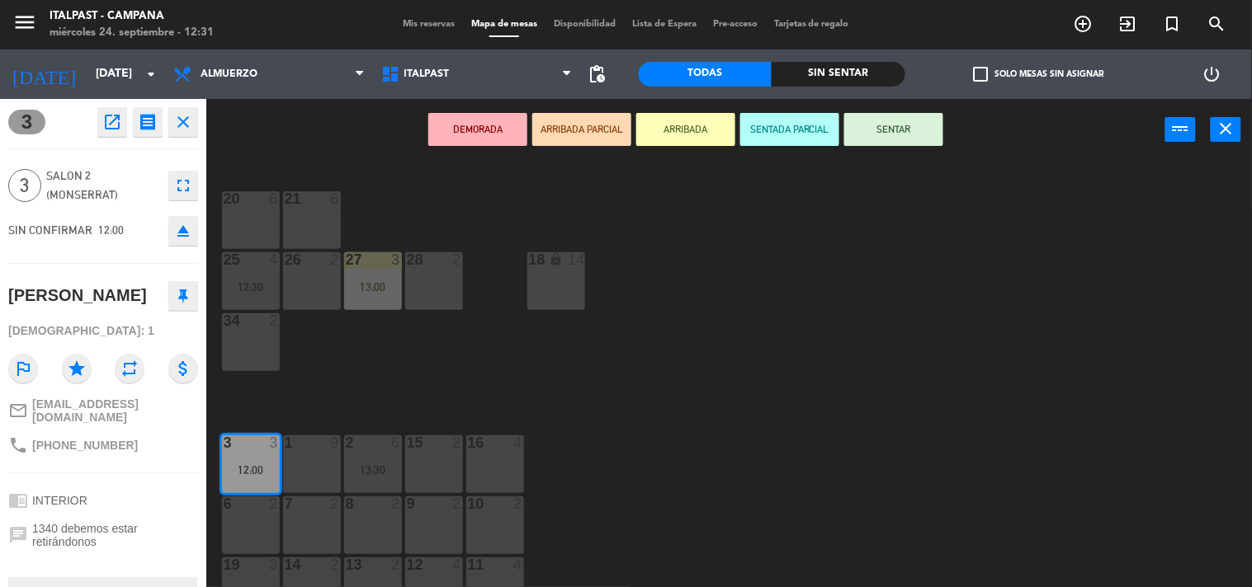
click at [664, 132] on button "ARRIBADA" at bounding box center [685, 129] width 99 height 33
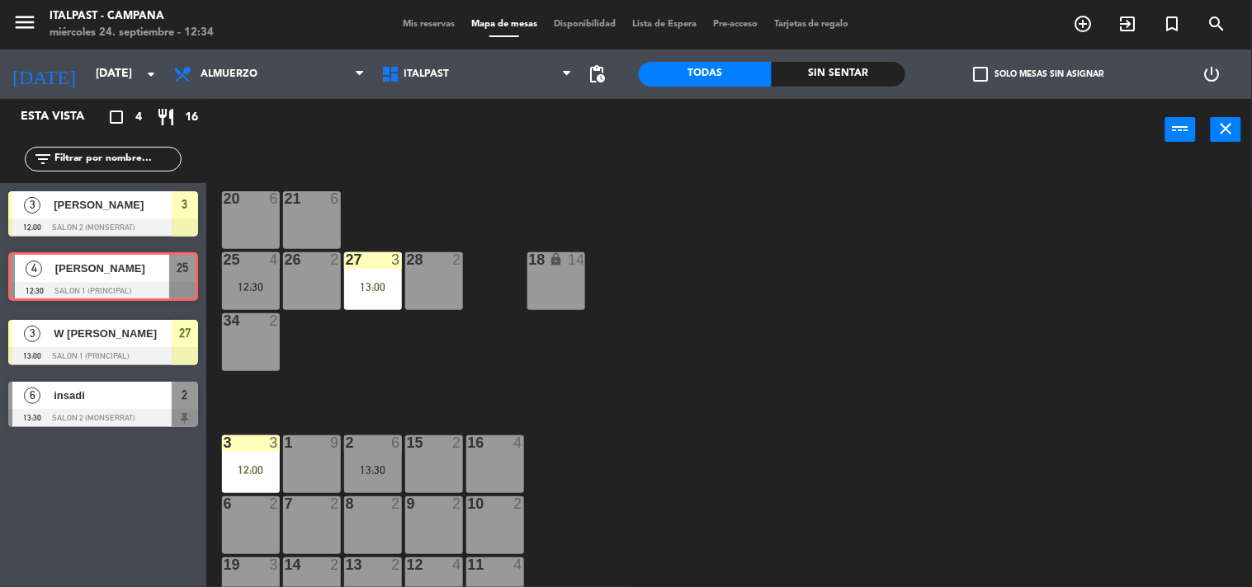
click at [95, 277] on div "4 [PERSON_NAME] 12:30 Salon 1 (Principal) 25 4 [PERSON_NAME] 12:30 Salon 1 (Pri…" at bounding box center [103, 278] width 206 height 67
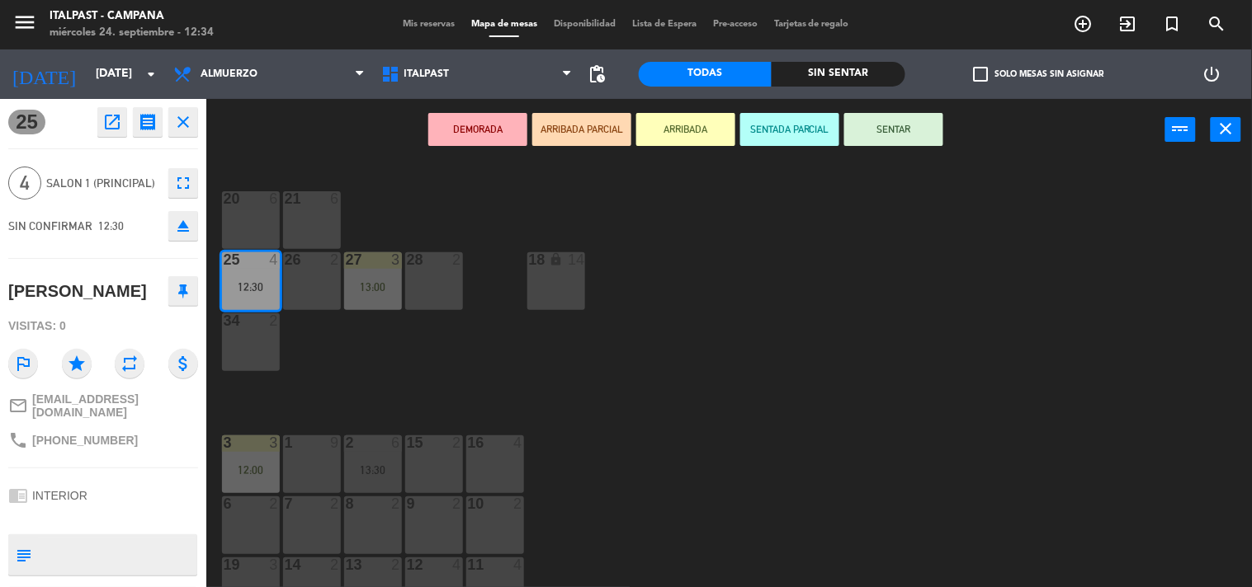
click at [687, 119] on button "ARRIBADA" at bounding box center [685, 129] width 99 height 33
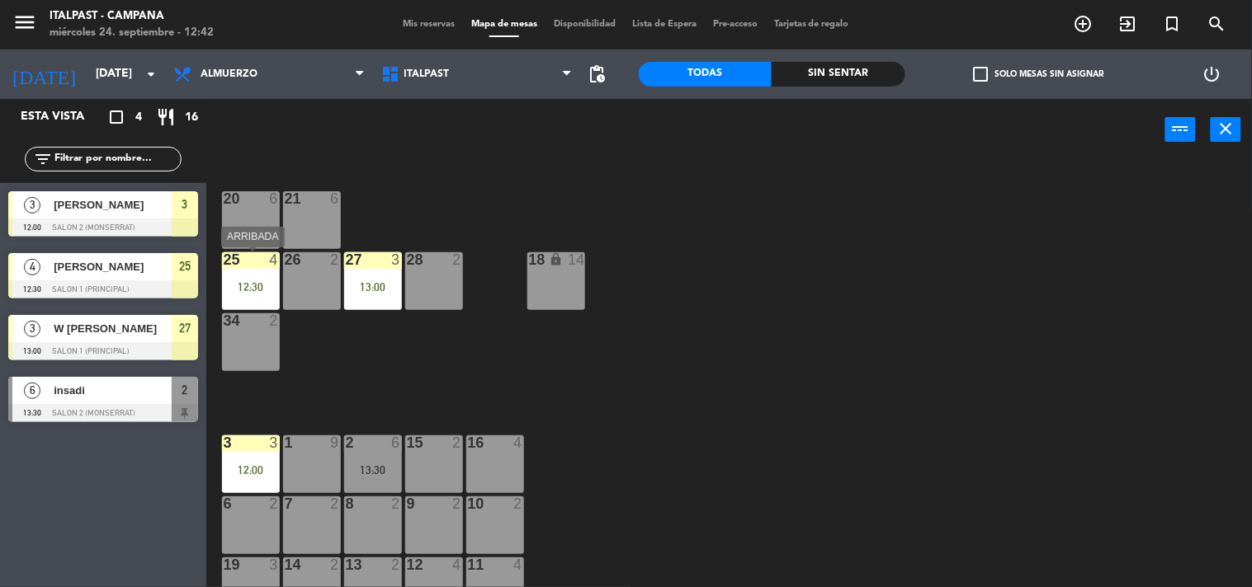
click at [243, 277] on div "25 4 12:30" at bounding box center [251, 281] width 58 height 58
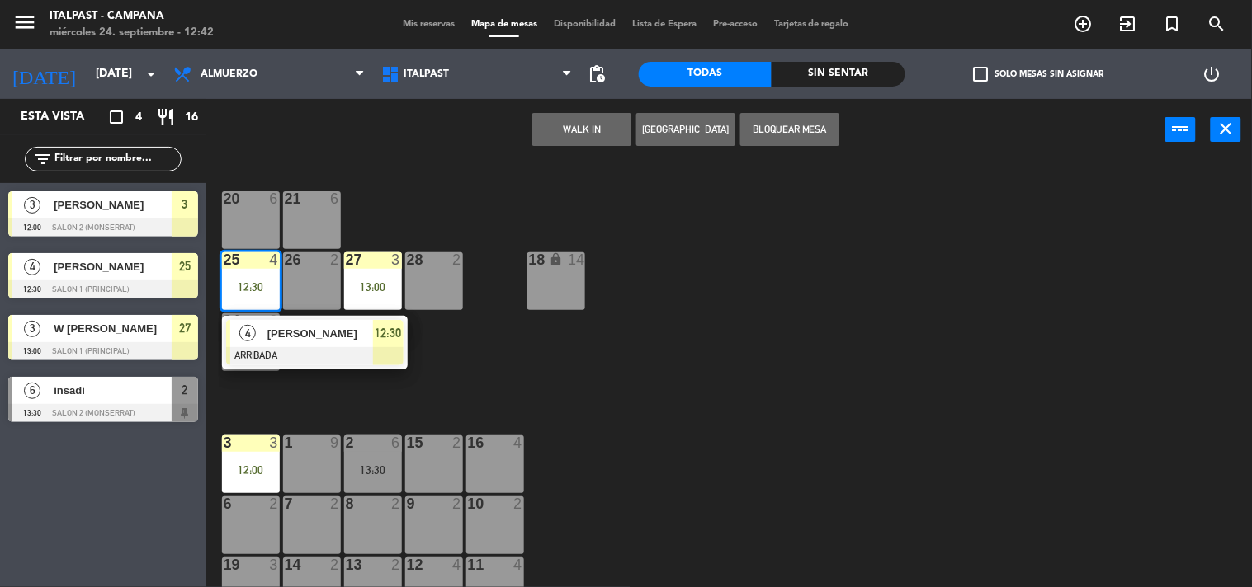
click at [243, 231] on div "20 6" at bounding box center [251, 220] width 58 height 58
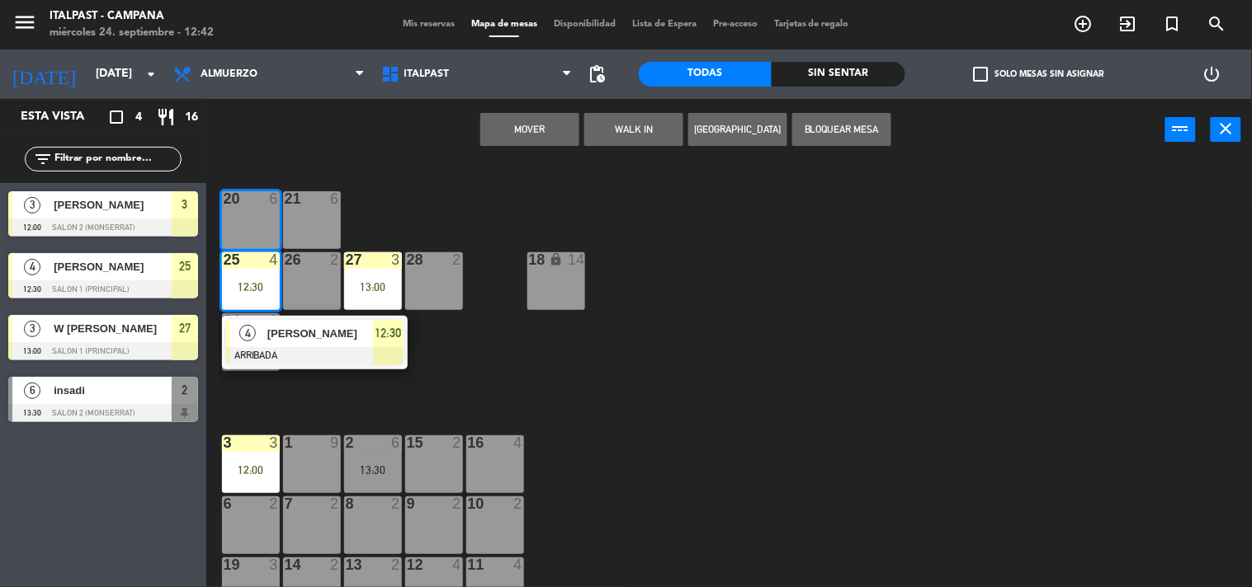
click at [513, 130] on button "Mover" at bounding box center [529, 129] width 99 height 33
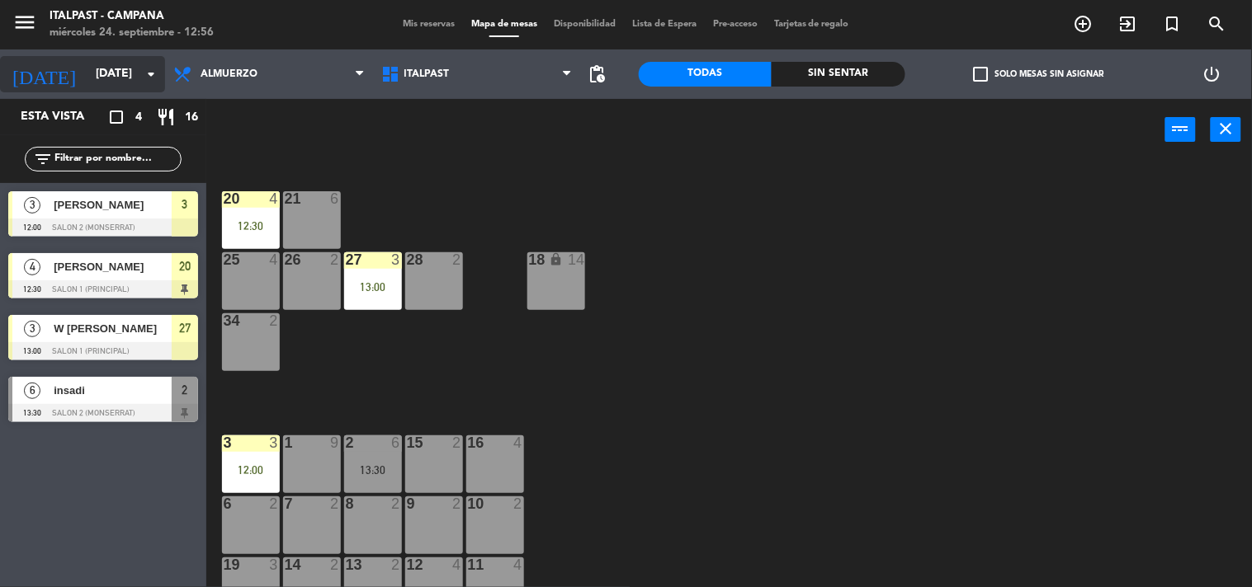
click at [113, 72] on input "[DATE]" at bounding box center [165, 74] width 157 height 30
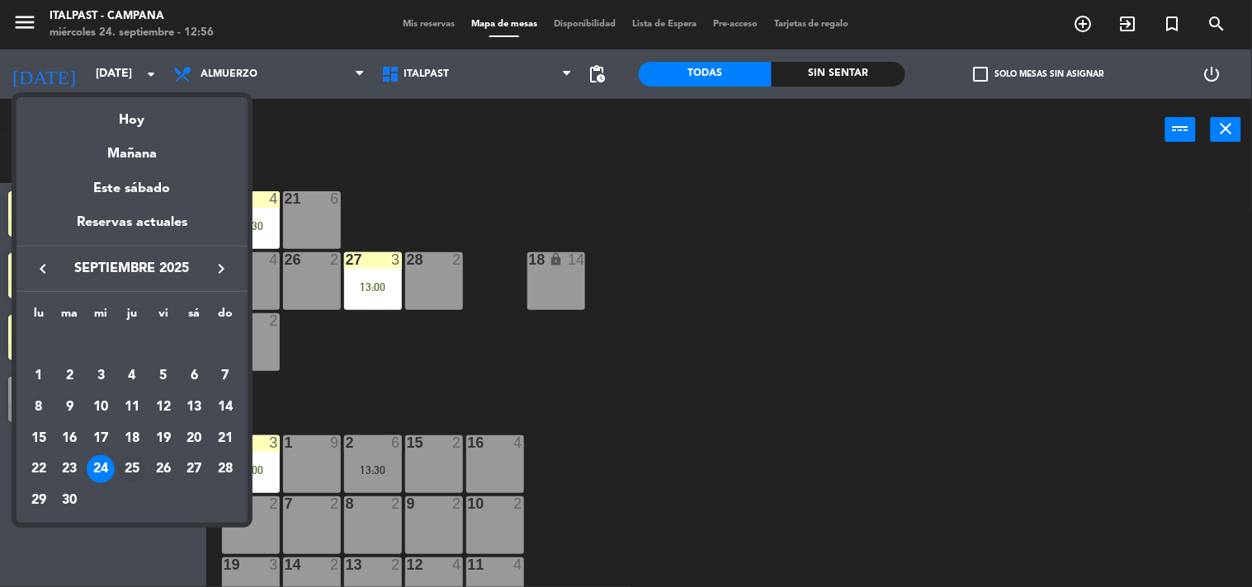
click at [134, 465] on div "25" at bounding box center [132, 469] width 28 height 28
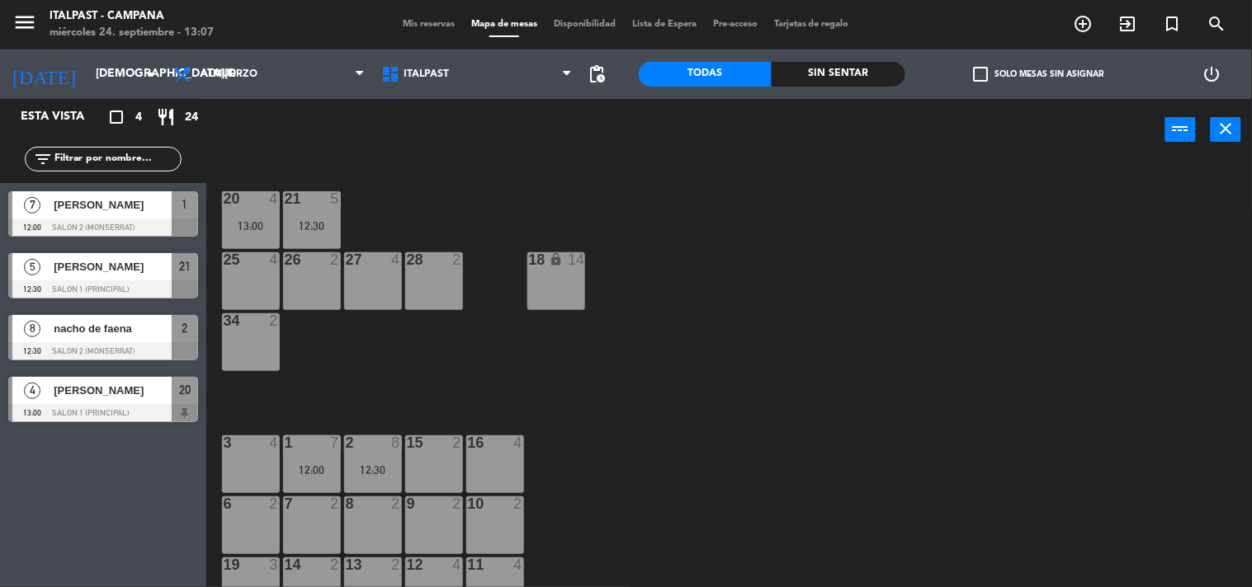
click at [557, 383] on div "20 4 13:00 21 5 12:30 25 4 26 2 27 4 28 2 18 lock 14 34 2 3 4 1 7 12:00 2 8 12:…" at bounding box center [735, 375] width 1033 height 427
click at [91, 78] on input "[DEMOGRAPHIC_DATA][DATE]" at bounding box center [165, 74] width 157 height 30
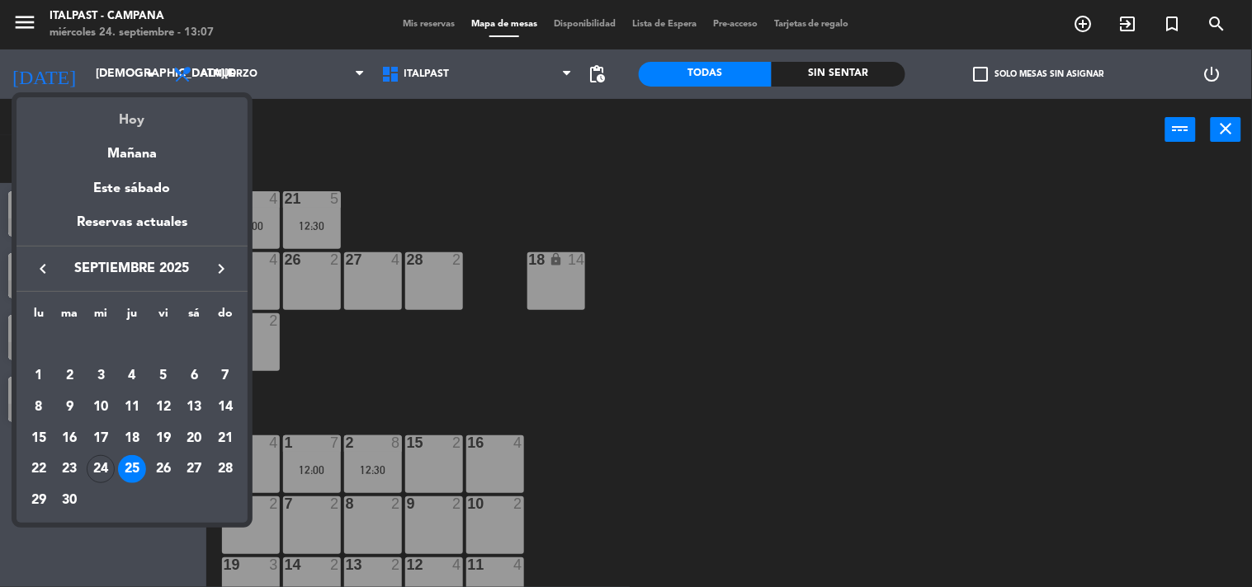
click at [130, 112] on div "Hoy" at bounding box center [132, 114] width 231 height 34
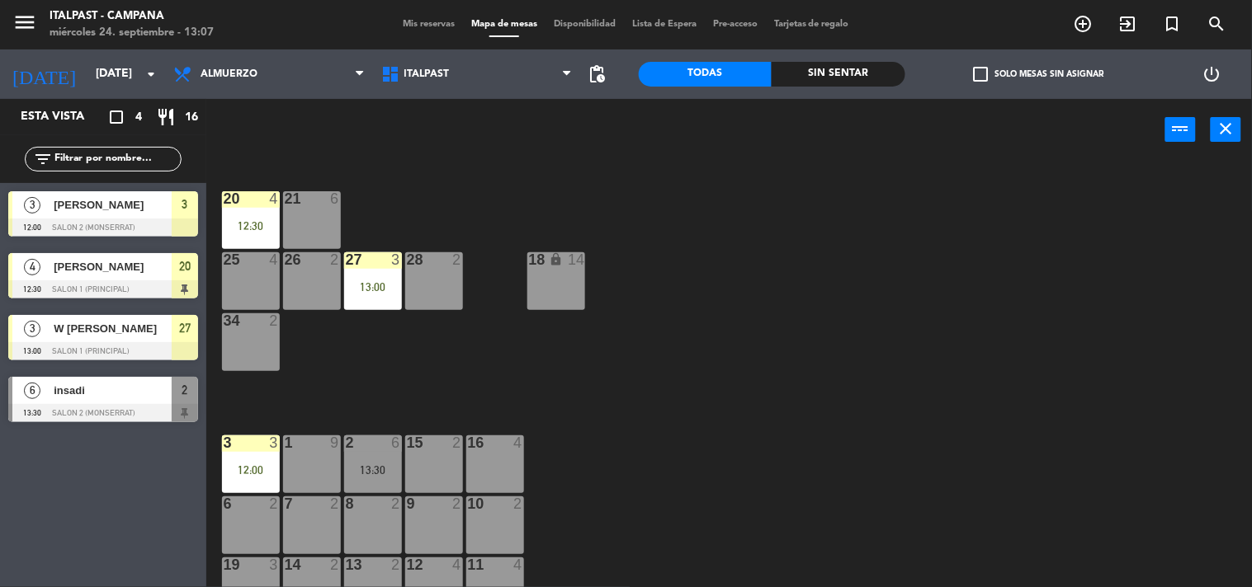
click at [762, 392] on div "20 4 12:30 21 6 25 4 26 2 27 3 13:00 28 2 18 lock 14 34 2 3 3 12:00 1 9 2 6 13:…" at bounding box center [735, 375] width 1033 height 427
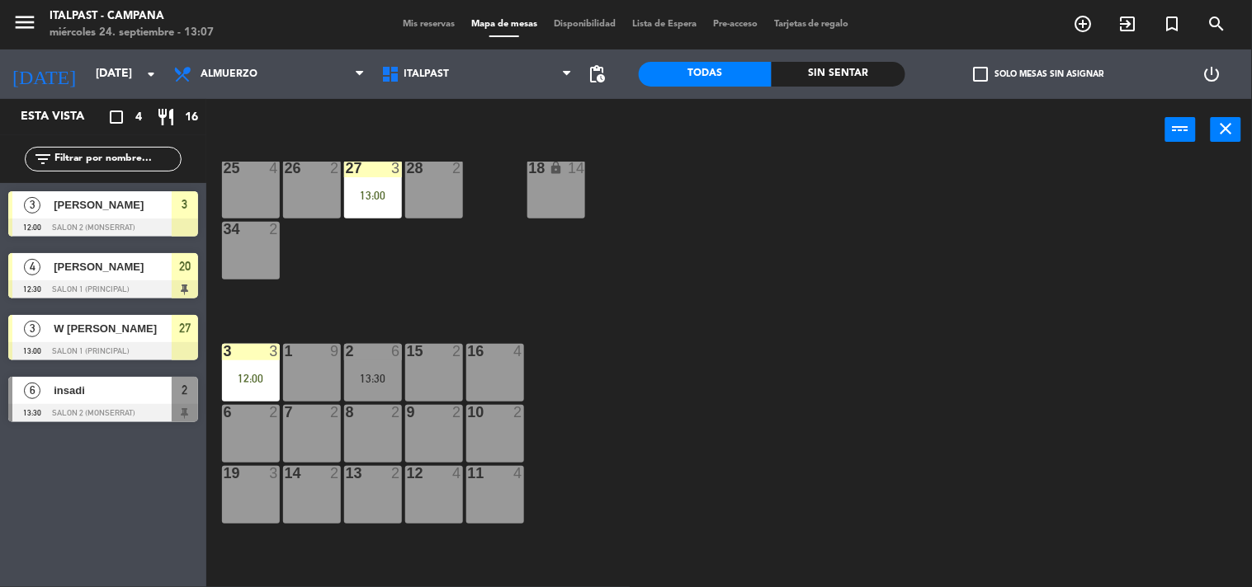
click at [360, 366] on div "2 6 13:30" at bounding box center [373, 373] width 58 height 58
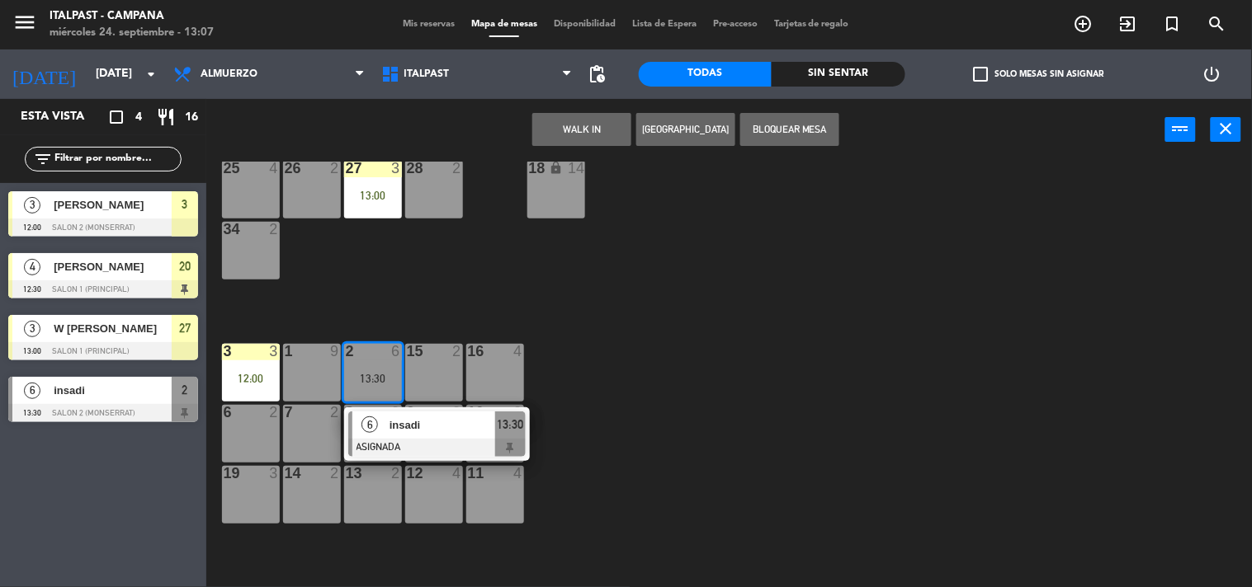
click at [601, 340] on div "20 4 12:30 21 6 25 4 26 2 27 3 13:00 28 2 18 lock 14 34 2 3 3 12:00 1 9 2 6 13:…" at bounding box center [735, 375] width 1033 height 427
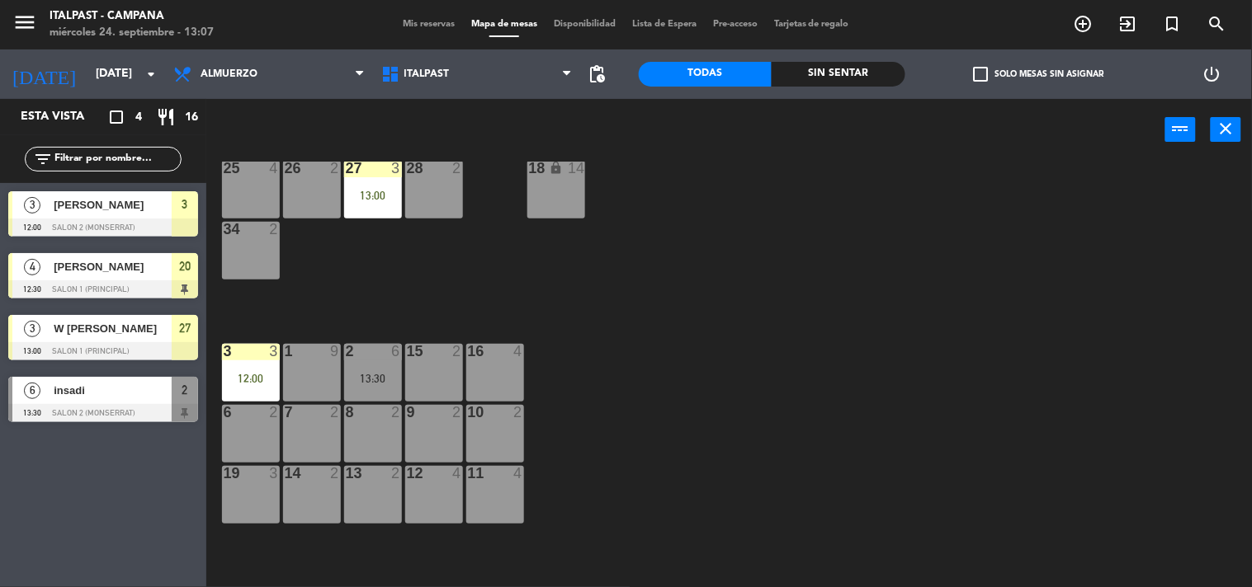
click at [502, 375] on div "16 4" at bounding box center [495, 373] width 58 height 58
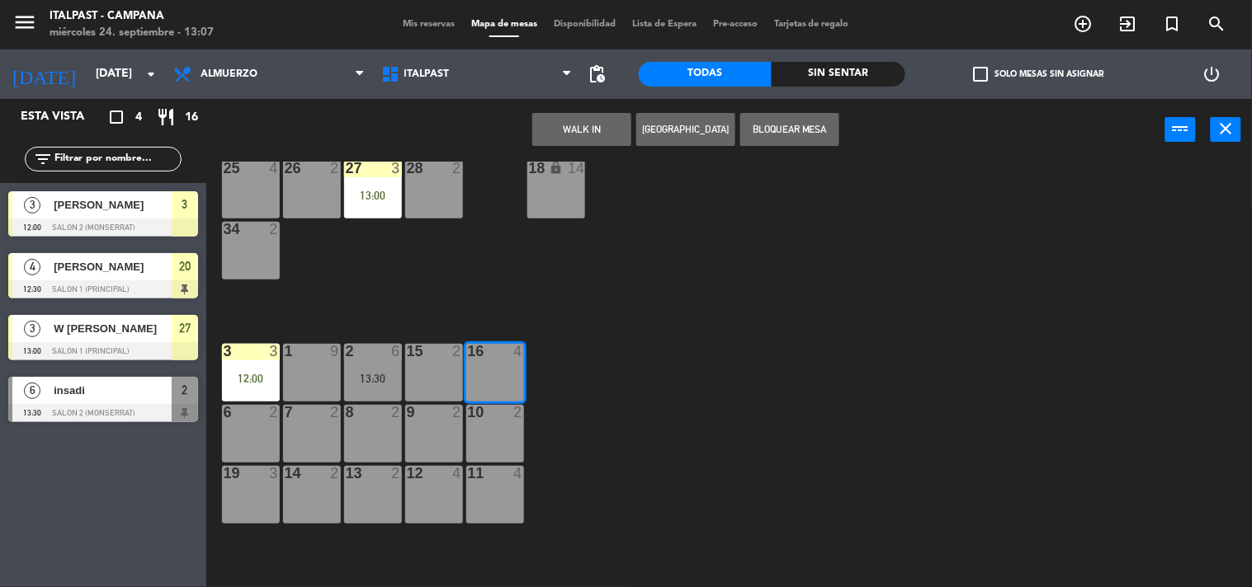
click at [803, 129] on button "Bloquear Mesa" at bounding box center [789, 129] width 99 height 33
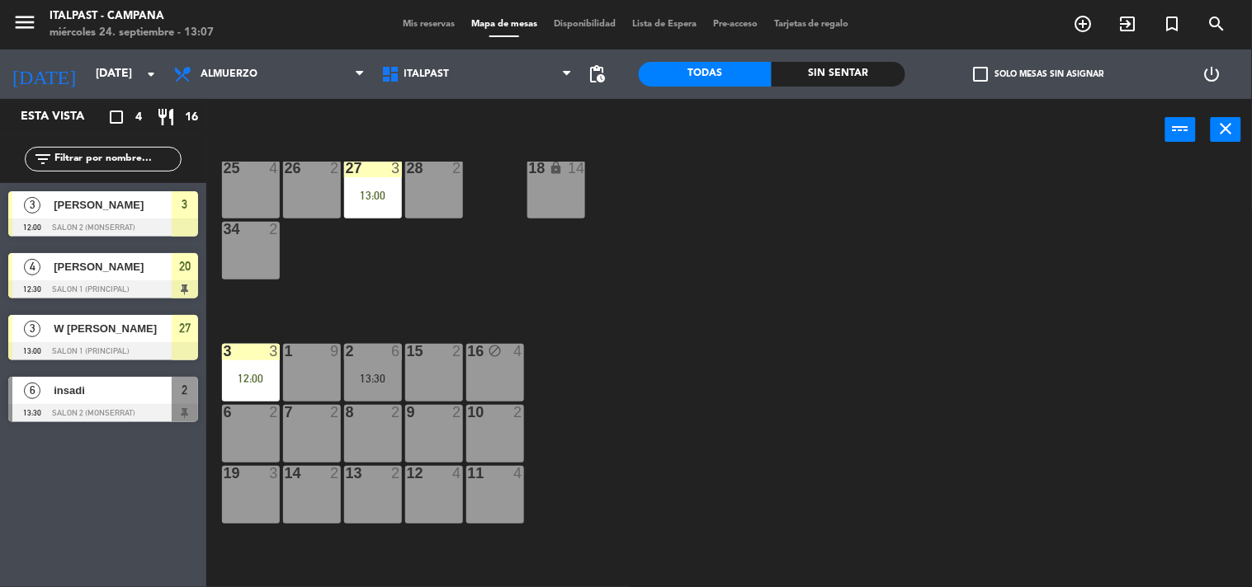
click at [743, 323] on div "20 4 12:30 21 6 25 4 26 2 27 3 13:00 28 2 18 lock 14 34 2 3 3 12:00 1 9 2 6 13:…" at bounding box center [735, 375] width 1033 height 427
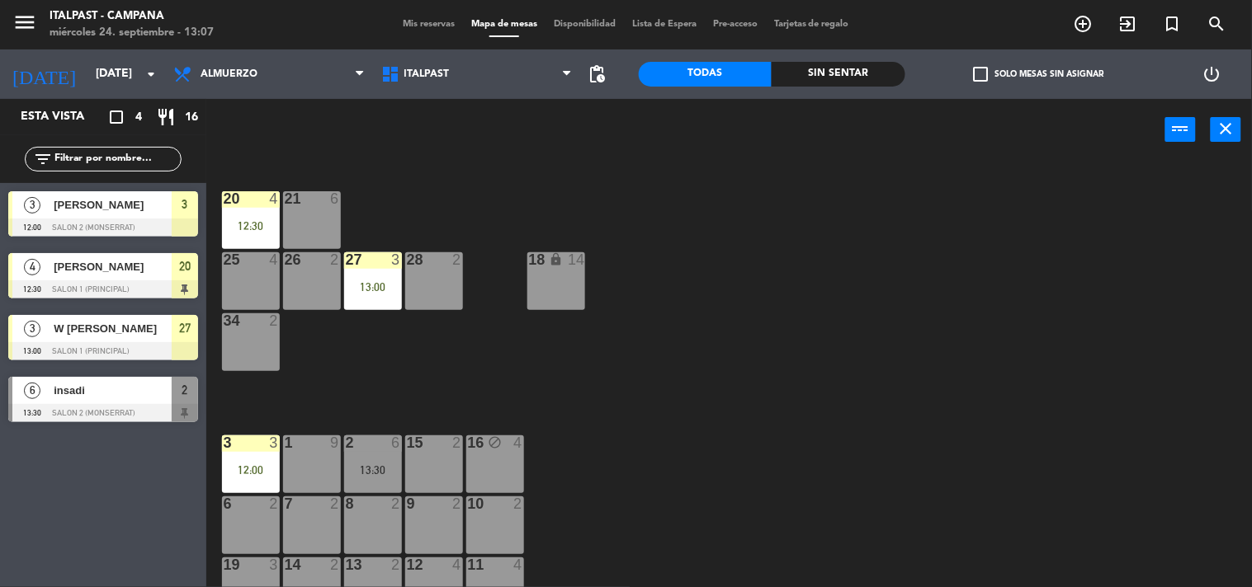
click at [382, 451] on div "2 6" at bounding box center [373, 444] width 58 height 17
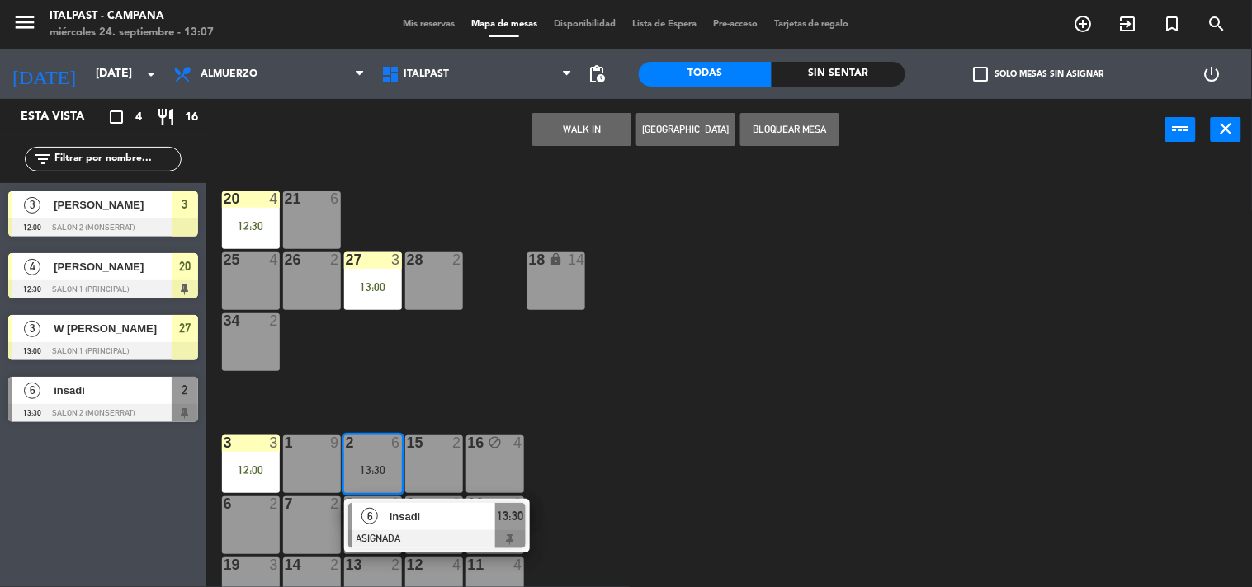
click at [340, 462] on div "1 9" at bounding box center [312, 465] width 58 height 58
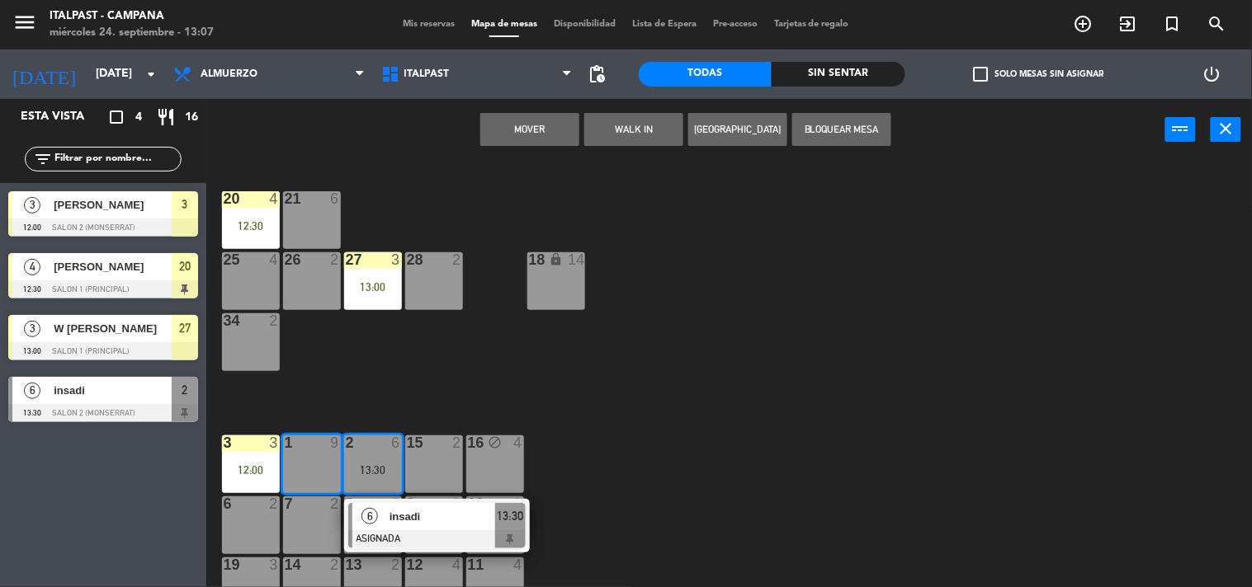
click at [530, 134] on button "Mover" at bounding box center [529, 129] width 99 height 33
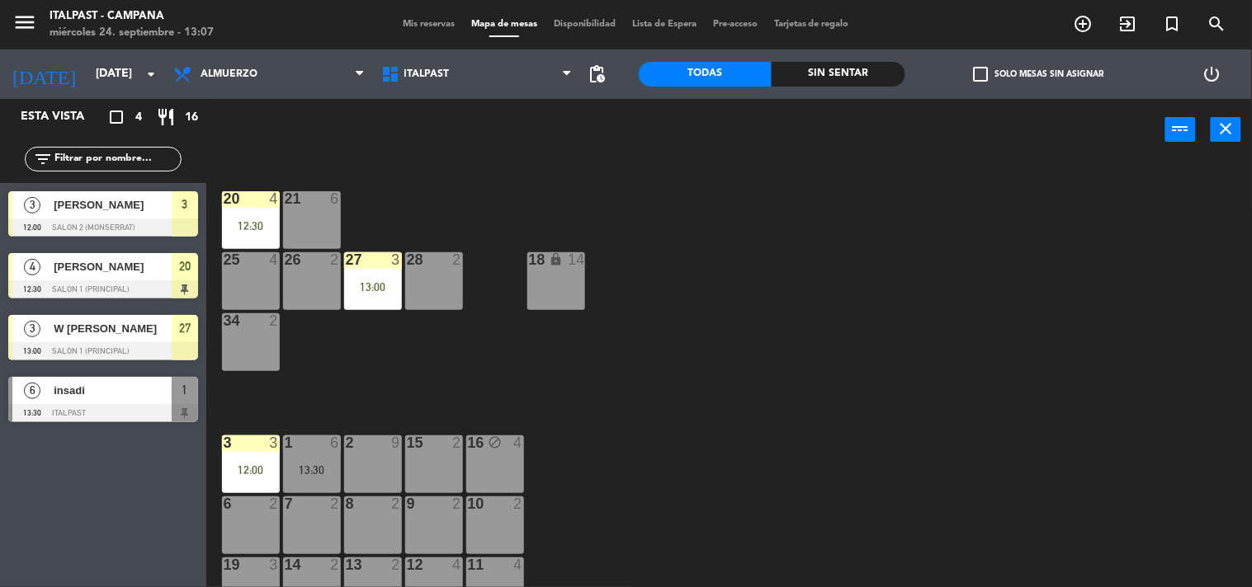
click at [759, 516] on div "20 4 12:30 21 6 25 4 26 2 27 3 13:00 28 2 18 lock 14 34 2 3 3 12:00 1 6 13:30 2…" at bounding box center [735, 375] width 1033 height 427
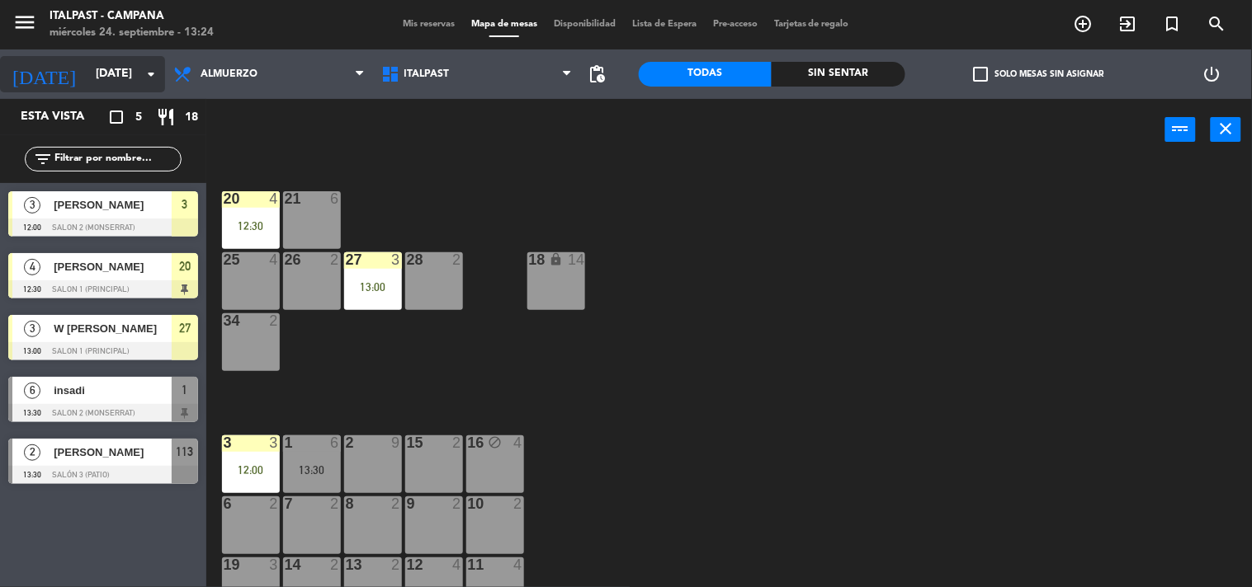
click at [145, 68] on icon "arrow_drop_down" at bounding box center [151, 74] width 20 height 20
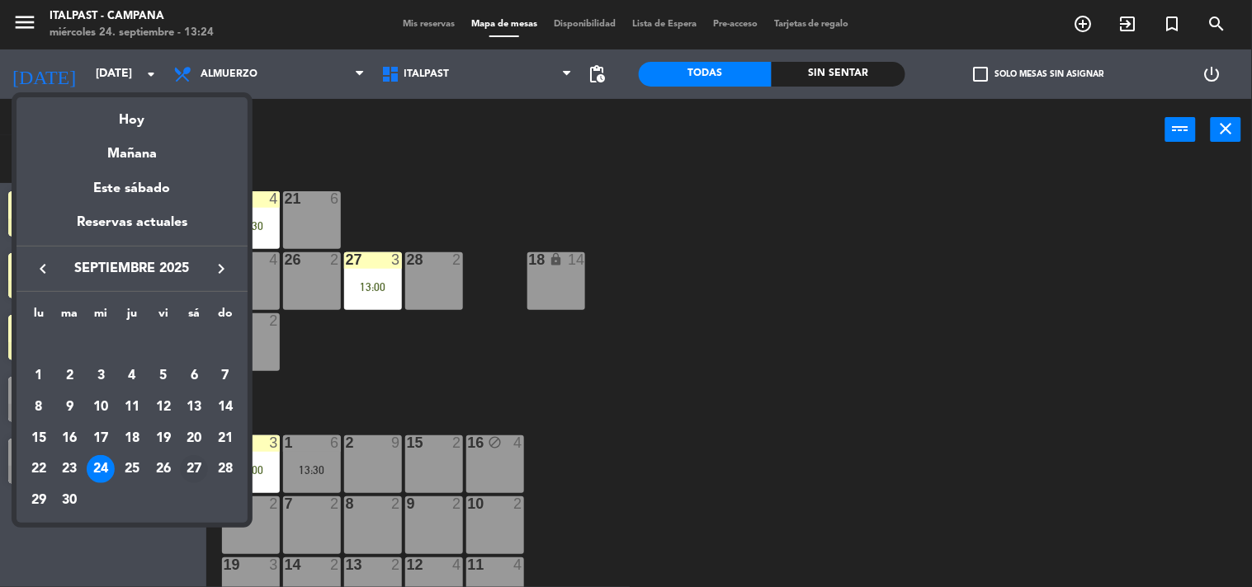
click at [195, 464] on div "27" at bounding box center [194, 469] width 28 height 28
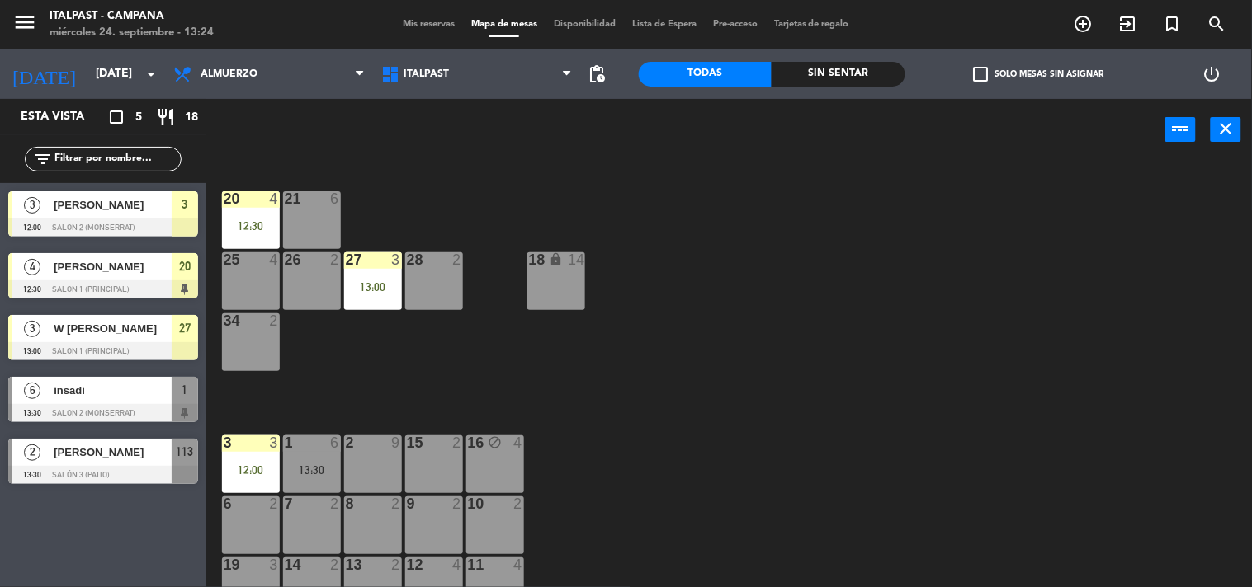
type input "[DATE]"
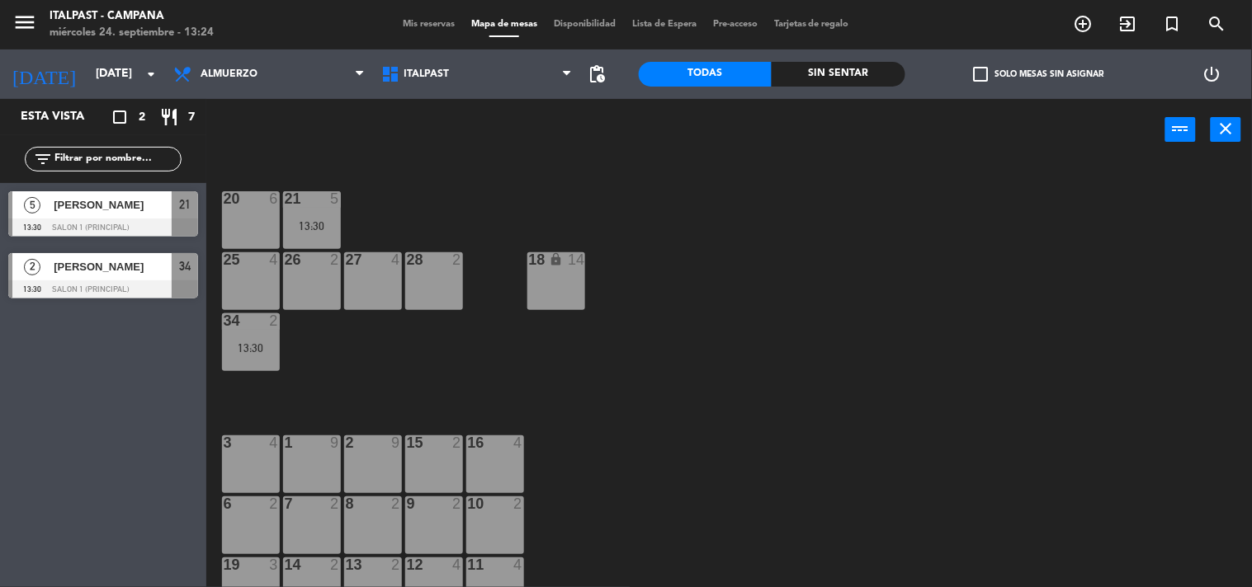
click at [383, 292] on div "27 4" at bounding box center [373, 281] width 58 height 58
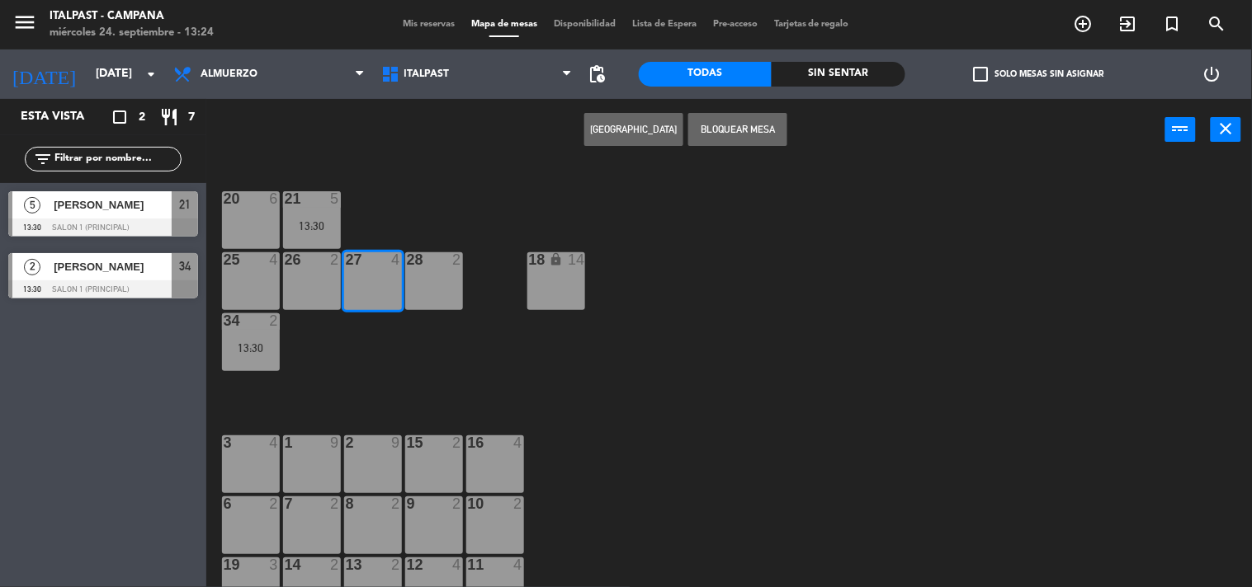
click at [652, 130] on button "[GEOGRAPHIC_DATA]" at bounding box center [633, 129] width 99 height 33
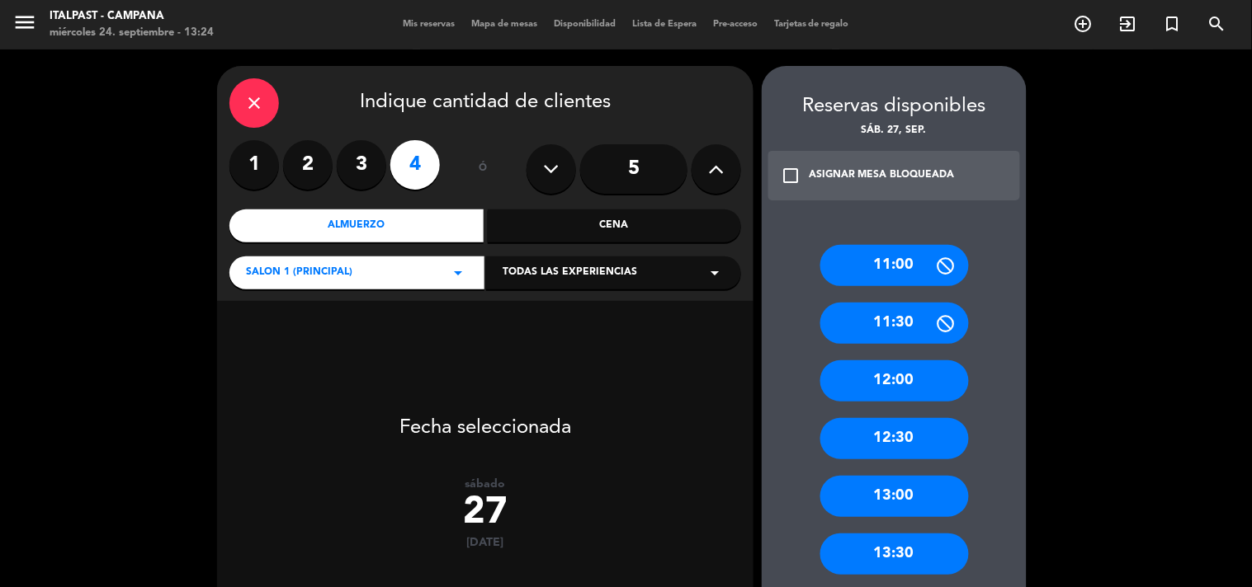
click at [905, 559] on div "13:30" at bounding box center [894, 554] width 149 height 41
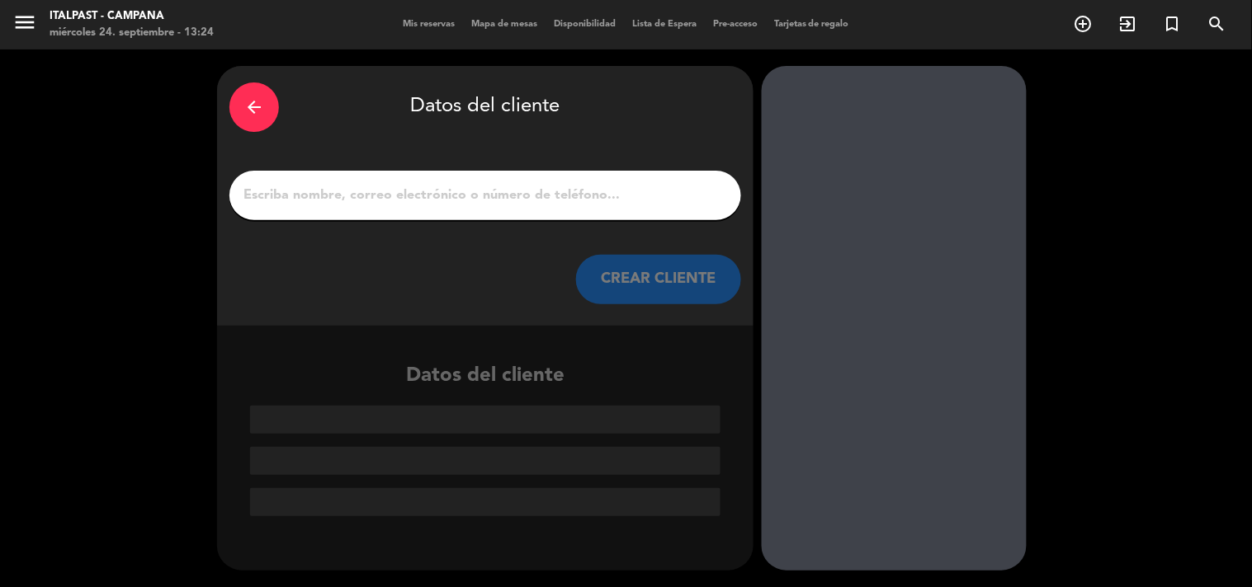
click at [324, 191] on input "1" at bounding box center [485, 195] width 487 height 23
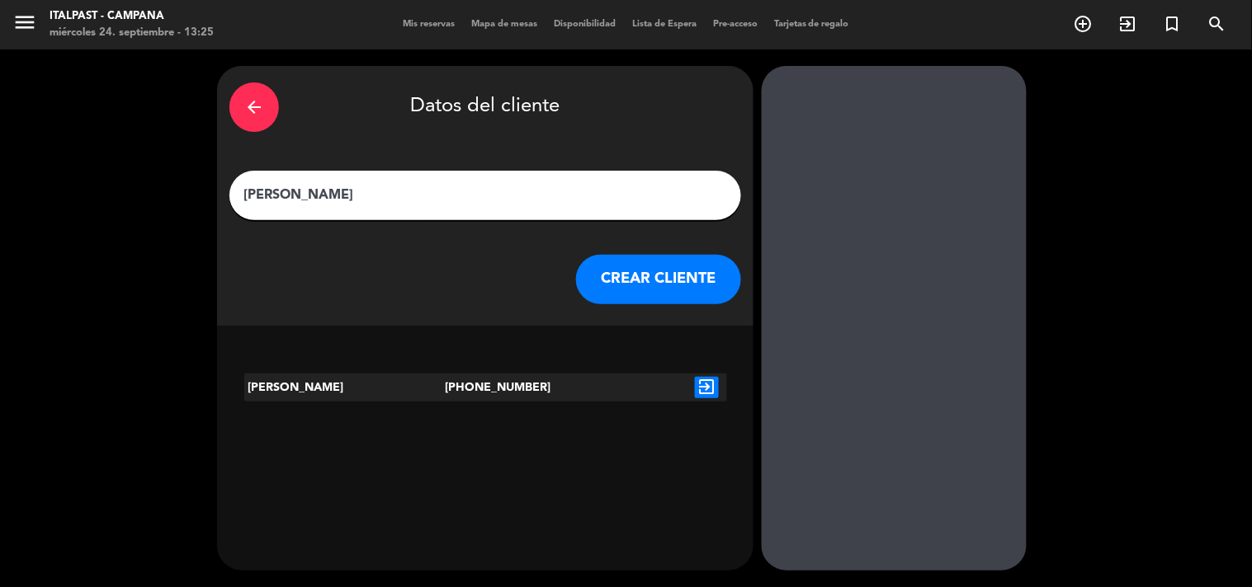
type input "[PERSON_NAME]"
click at [701, 385] on icon "exit_to_app" at bounding box center [707, 387] width 24 height 21
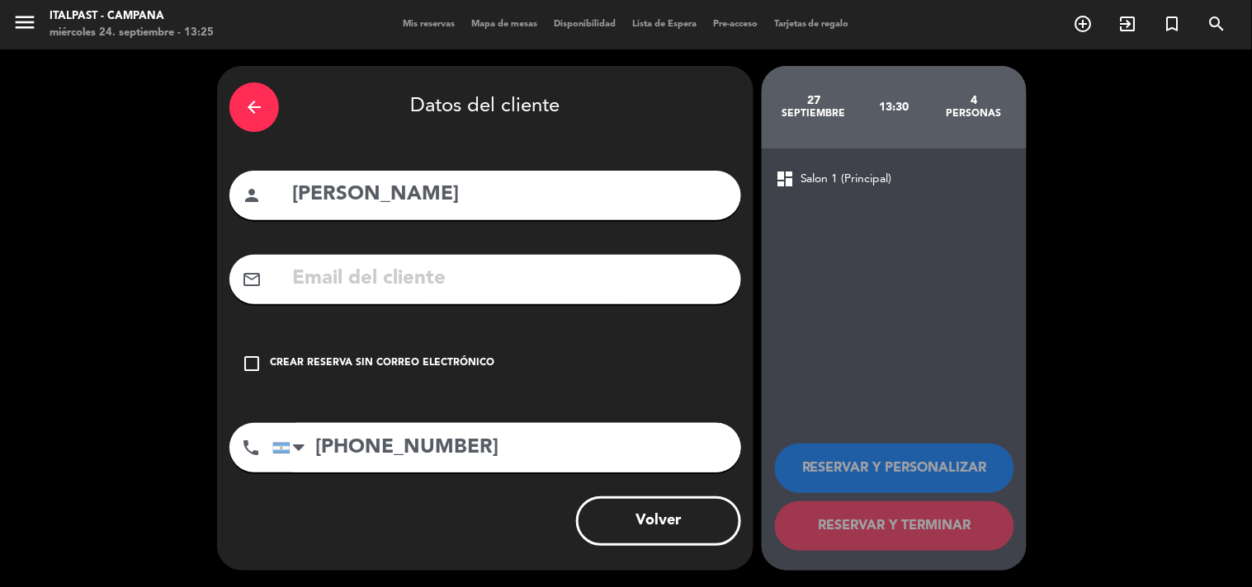
click at [254, 356] on icon "check_box_outline_blank" at bounding box center [252, 364] width 20 height 20
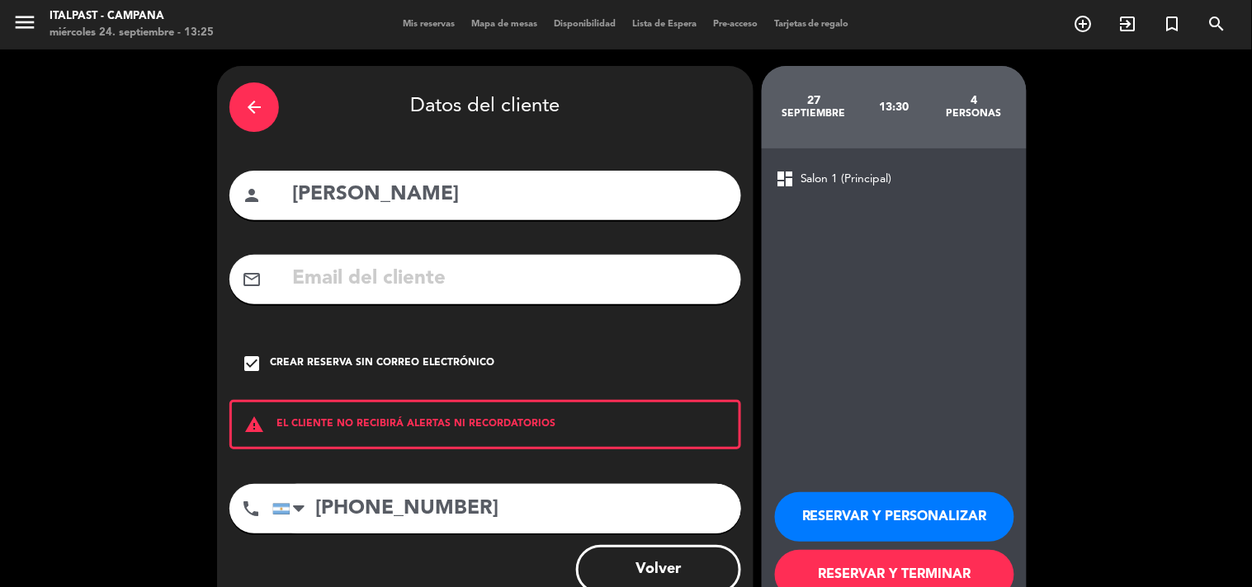
scroll to position [48, 0]
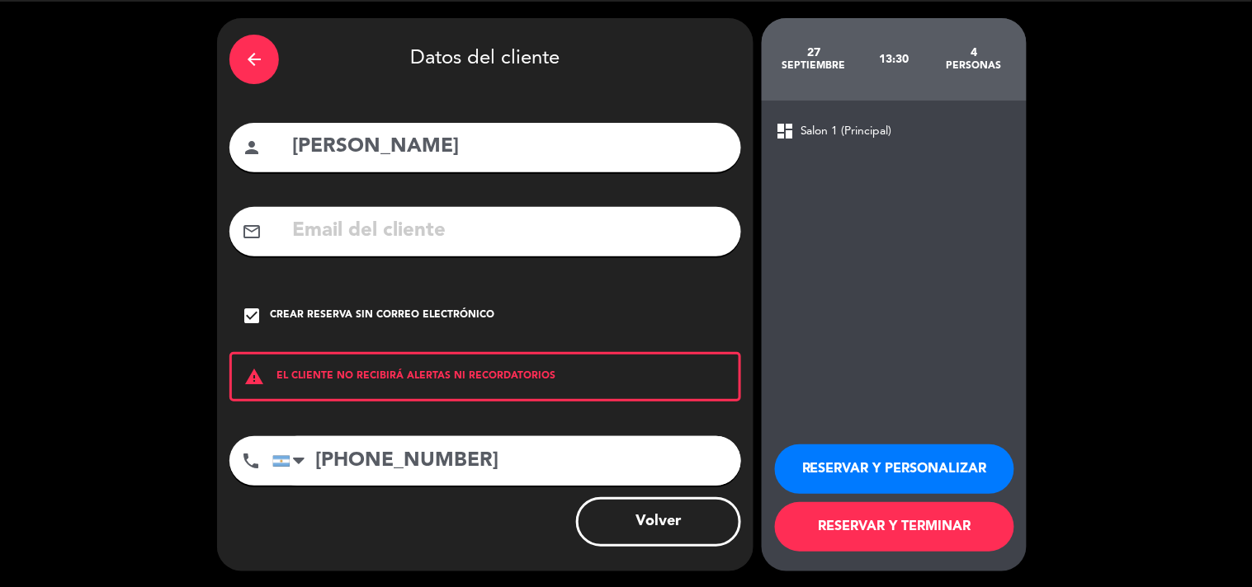
click at [904, 522] on button "RESERVAR Y TERMINAR" at bounding box center [894, 528] width 239 height 50
